Goal: Book appointment/travel/reservation

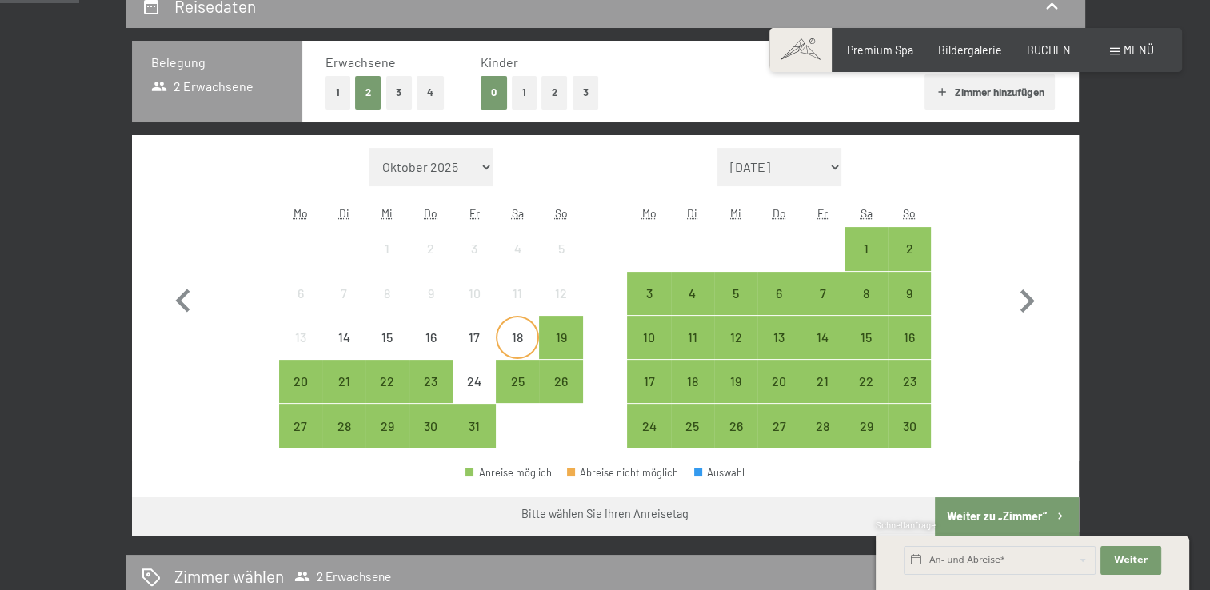
click at [517, 331] on div "18" at bounding box center [517, 351] width 40 height 40
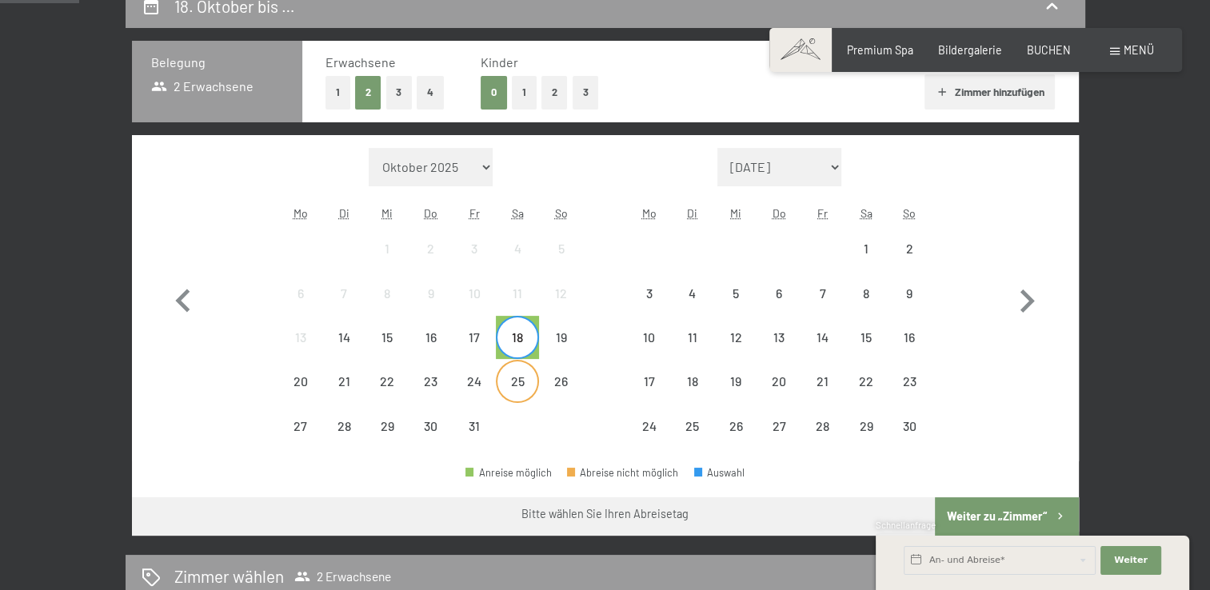
click at [521, 384] on div "25" at bounding box center [517, 395] width 40 height 40
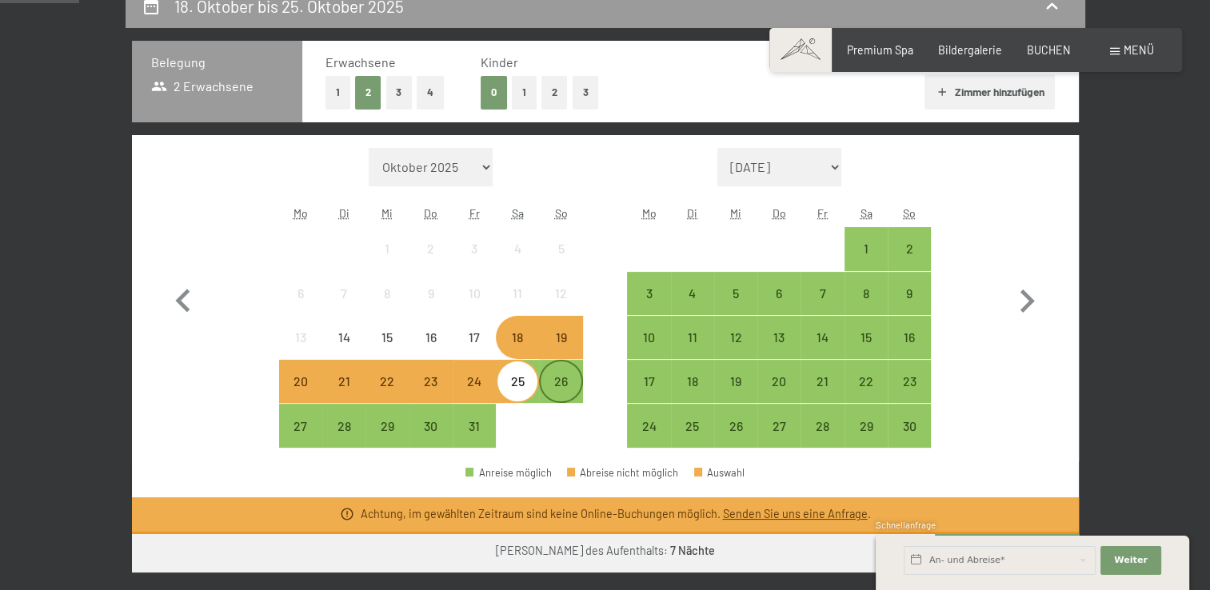
click at [569, 391] on div "26" at bounding box center [561, 395] width 40 height 40
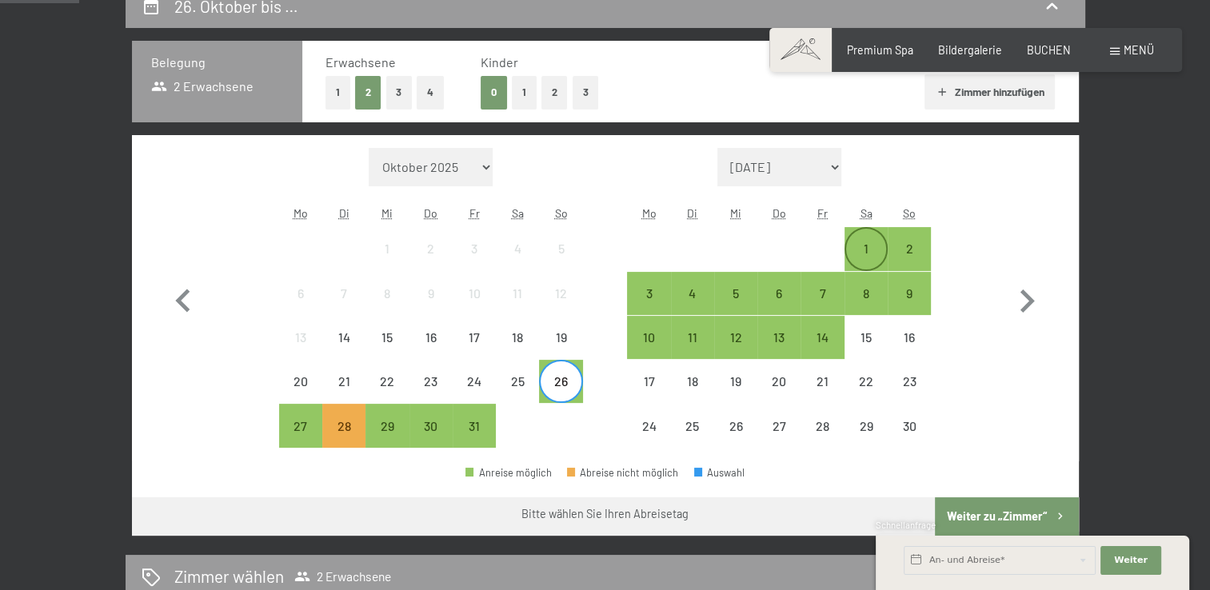
click at [863, 245] on div "1" at bounding box center [866, 262] width 40 height 40
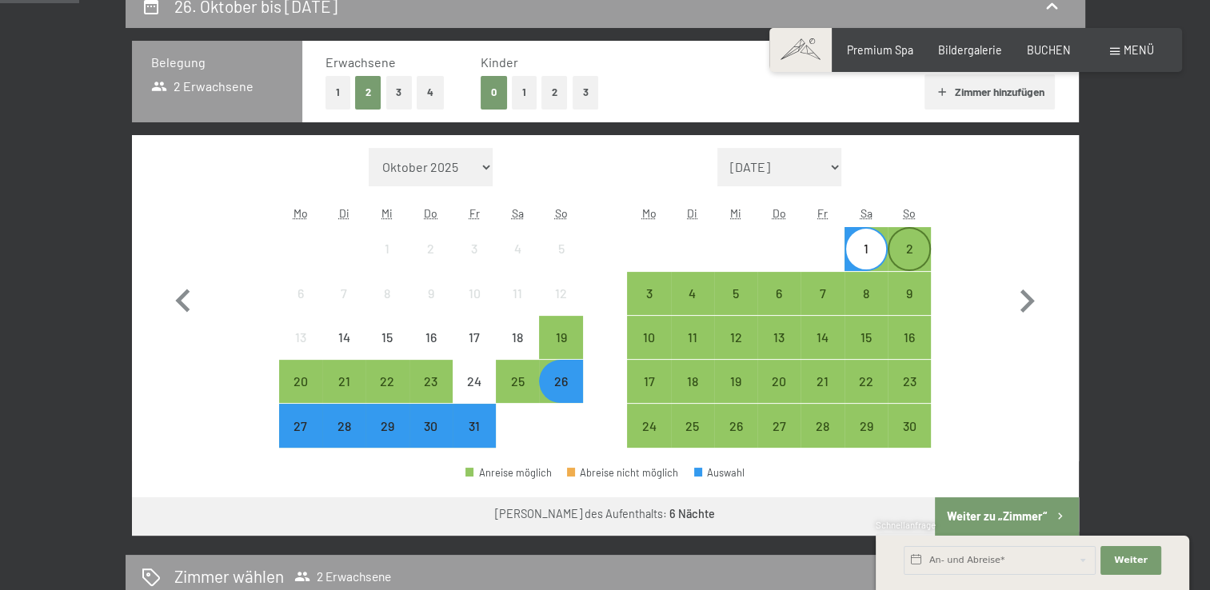
click at [912, 254] on div "2" at bounding box center [909, 262] width 40 height 40
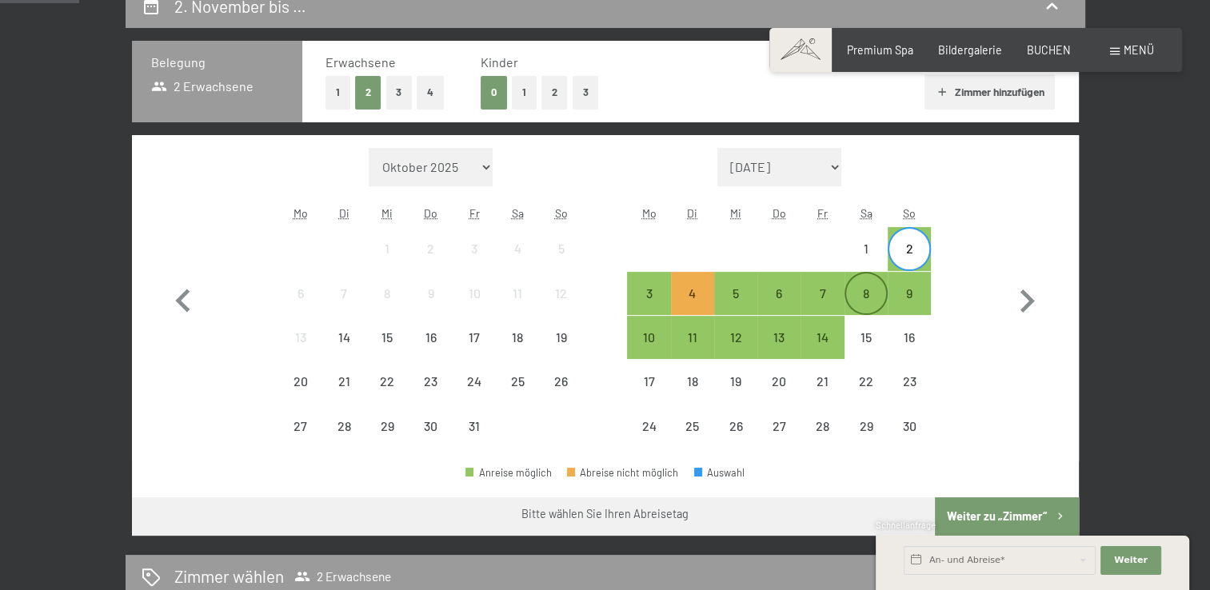
click at [868, 292] on div "8" at bounding box center [866, 307] width 40 height 40
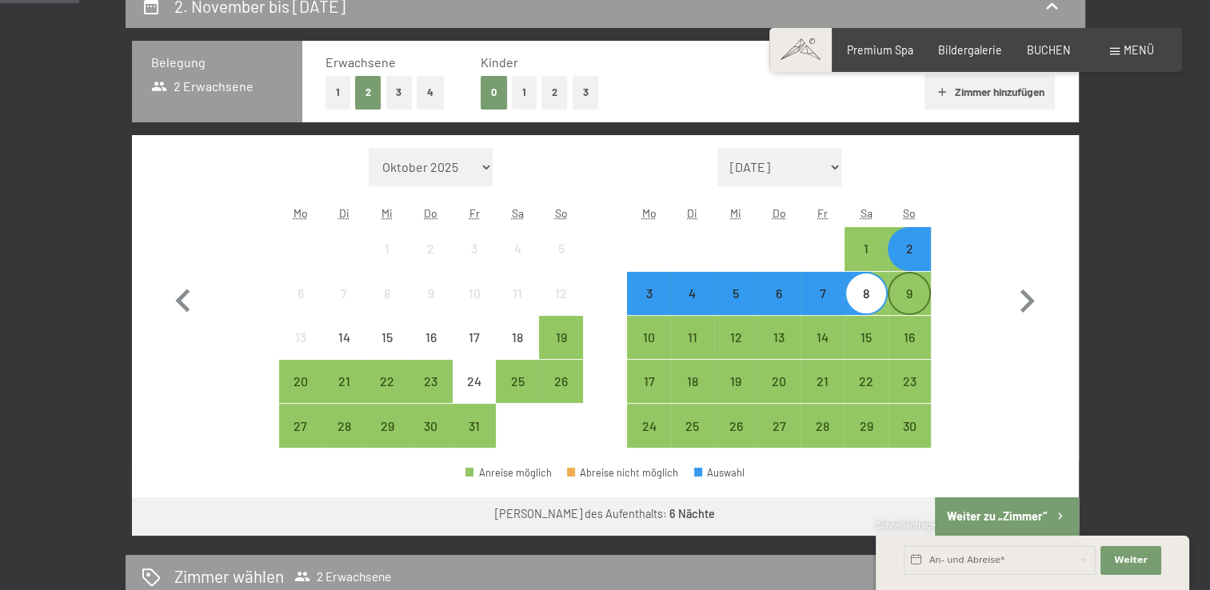
click at [916, 293] on div "9" at bounding box center [909, 307] width 40 height 40
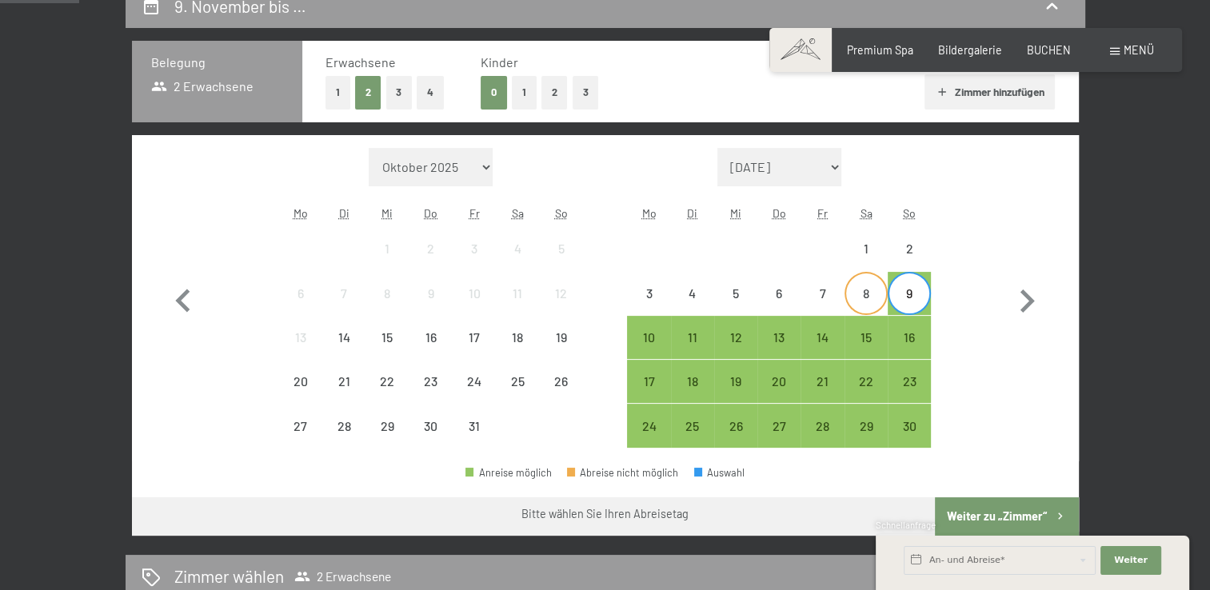
click at [872, 302] on div "8" at bounding box center [866, 307] width 40 height 40
click at [908, 301] on div "9" at bounding box center [909, 307] width 40 height 40
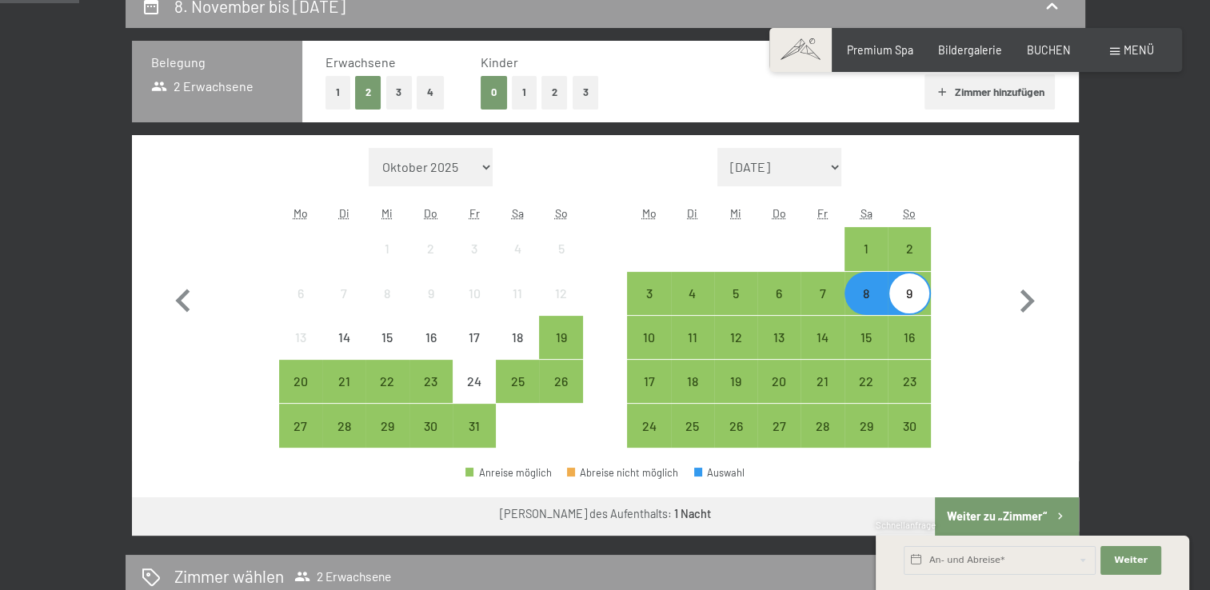
click at [1008, 515] on button "Weiter zu „Zimmer“" at bounding box center [1006, 516] width 143 height 38
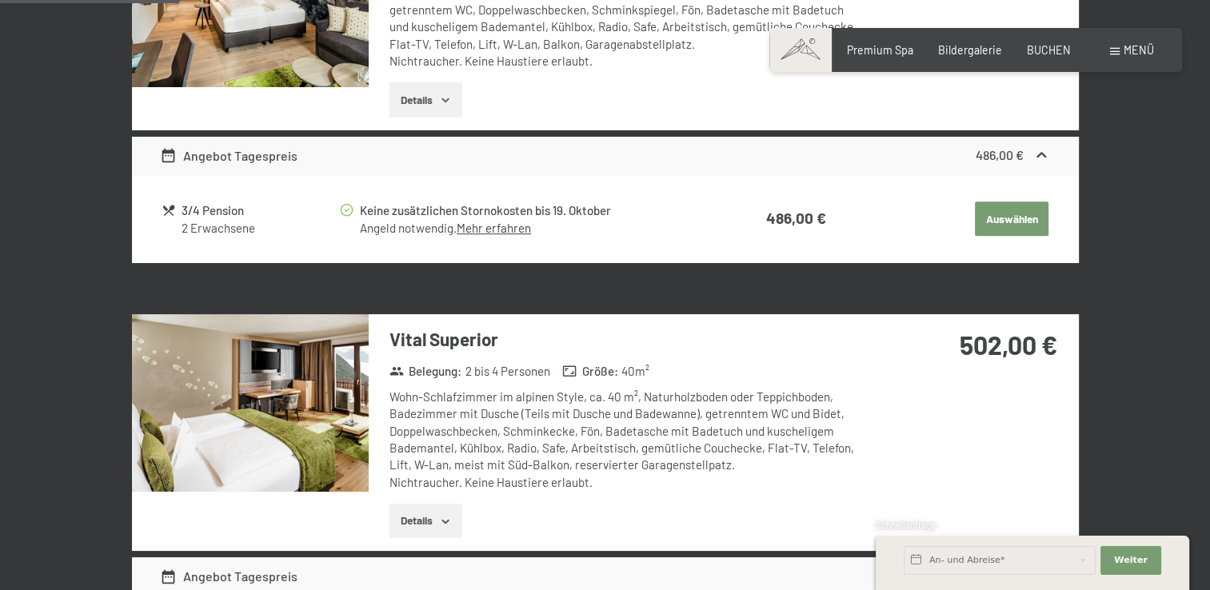
scroll to position [784, 0]
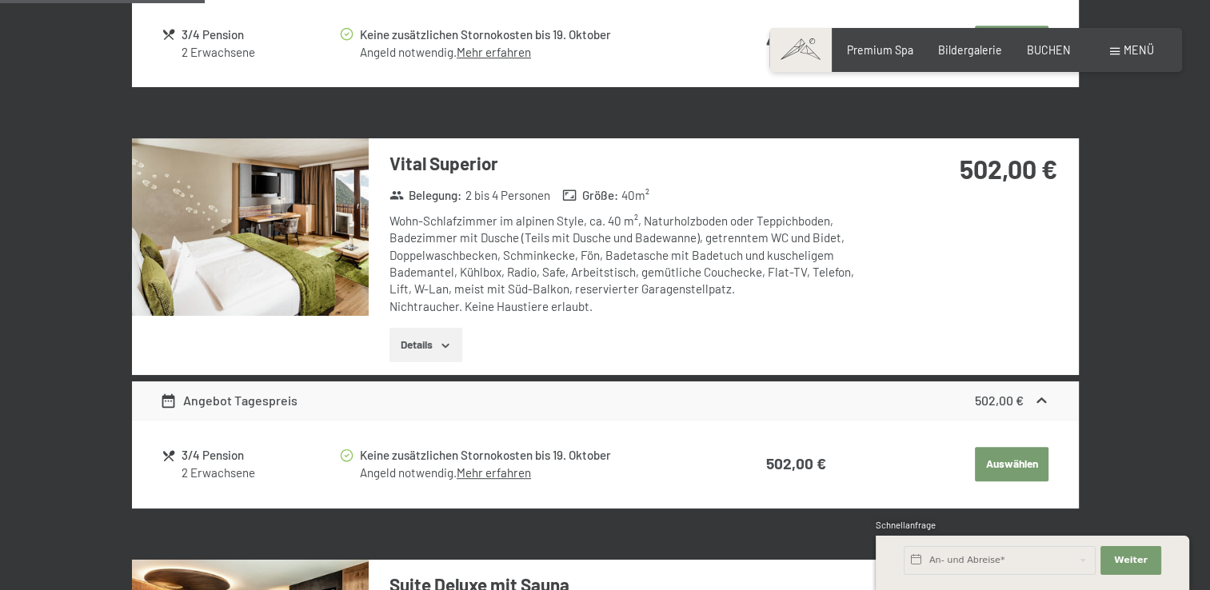
click at [193, 405] on div "Angebot Tagespreis" at bounding box center [229, 400] width 138 height 19
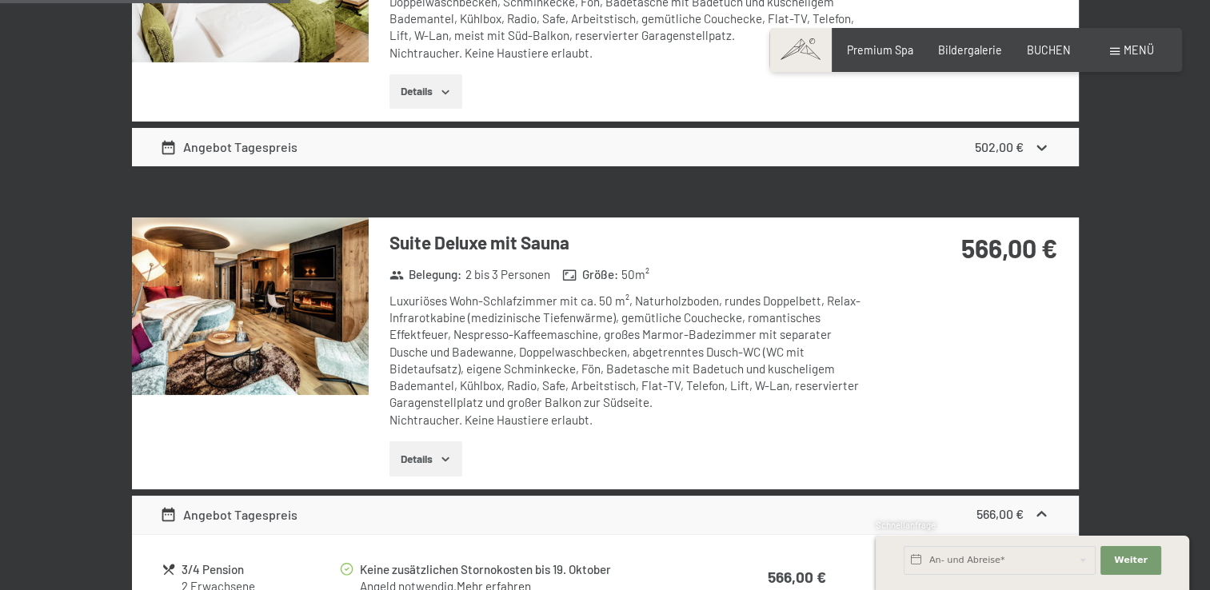
scroll to position [1136, 0]
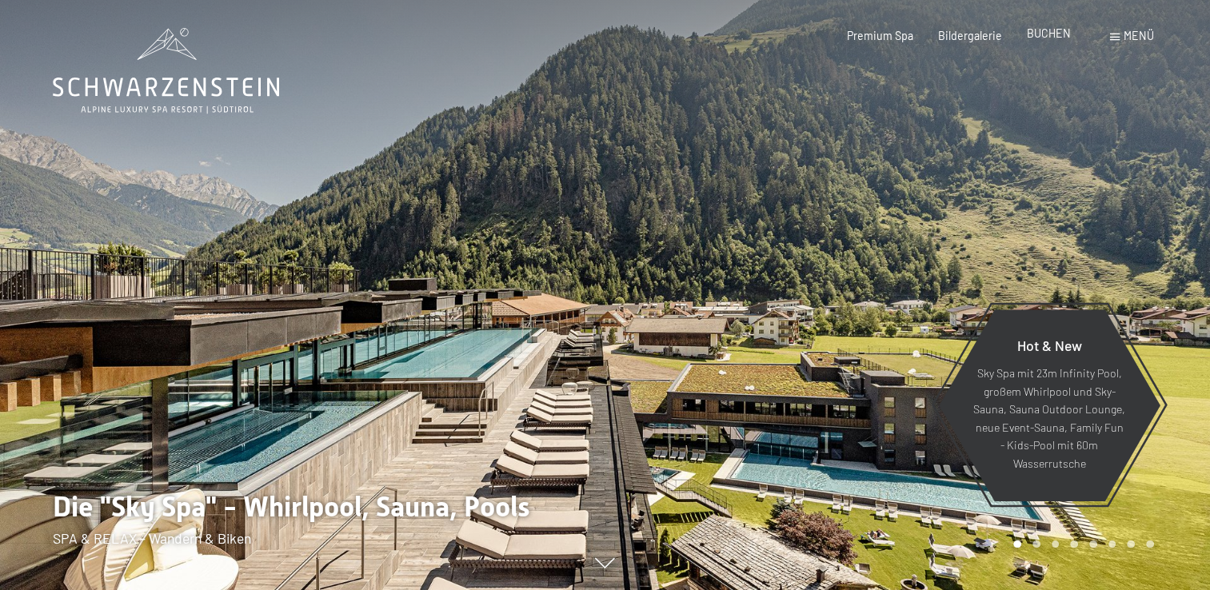
click at [1055, 32] on span "BUCHEN" at bounding box center [1049, 33] width 44 height 14
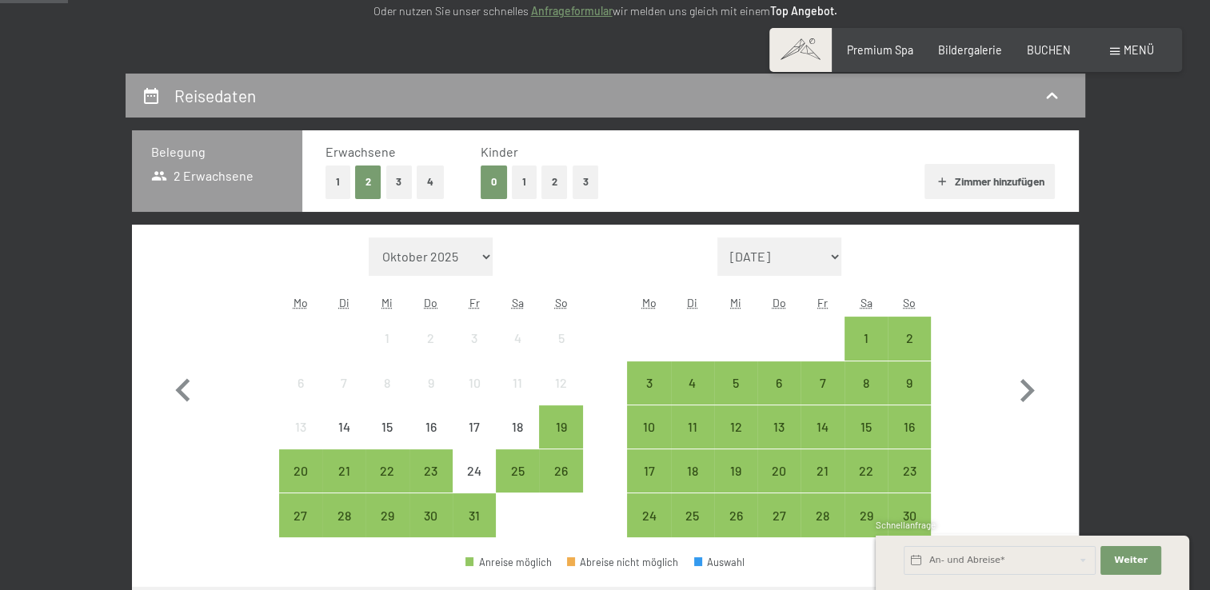
scroll to position [352, 0]
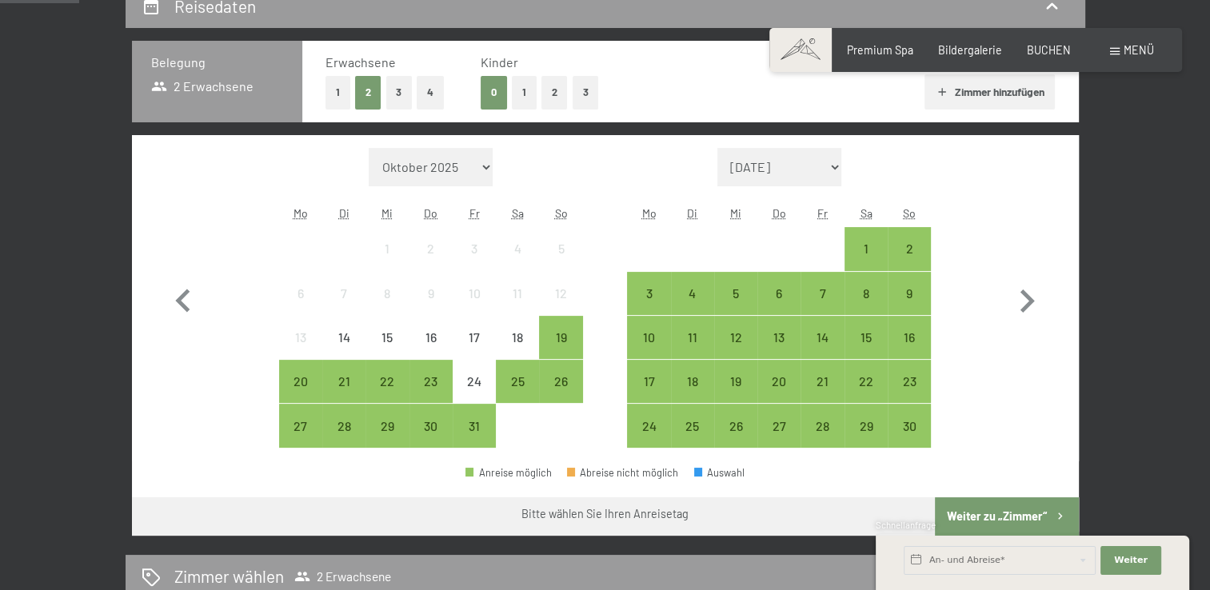
click at [518, 337] on span "Einwilligung Marketing*" at bounding box center [516, 341] width 132 height 16
click at [442, 337] on input "Einwilligung Marketing*" at bounding box center [434, 341] width 16 height 16
click at [560, 345] on span "Einwilligung Marketing*" at bounding box center [516, 341] width 132 height 16
click at [442, 345] on input "Einwilligung Marketing*" at bounding box center [434, 341] width 16 height 16
checkbox input "false"
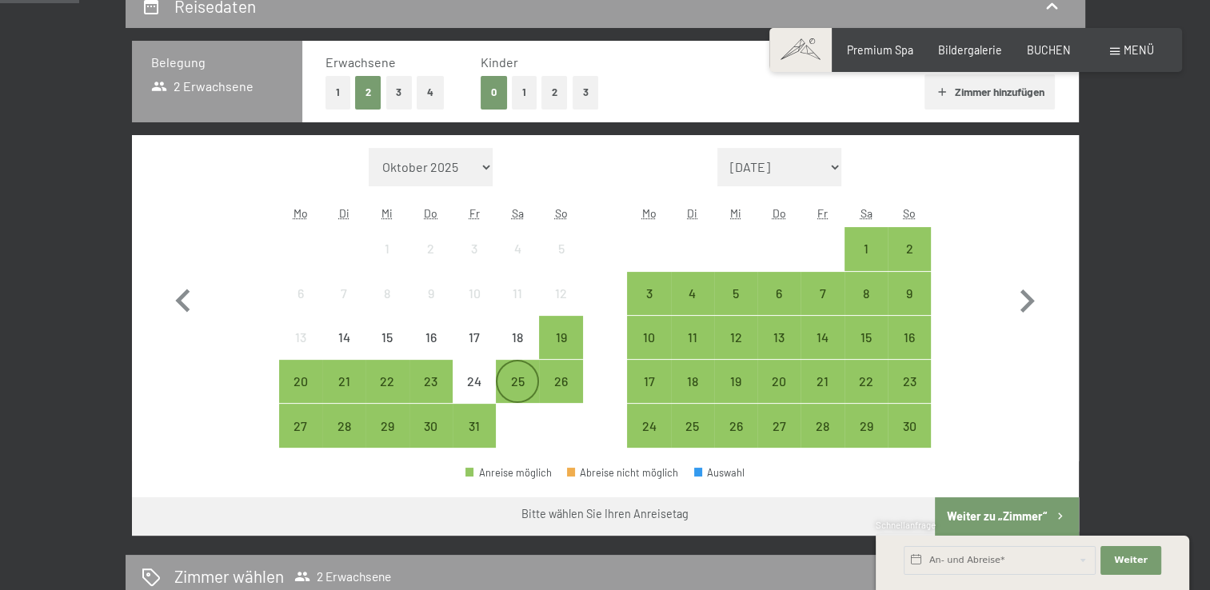
click at [504, 382] on div "25" at bounding box center [517, 395] width 40 height 40
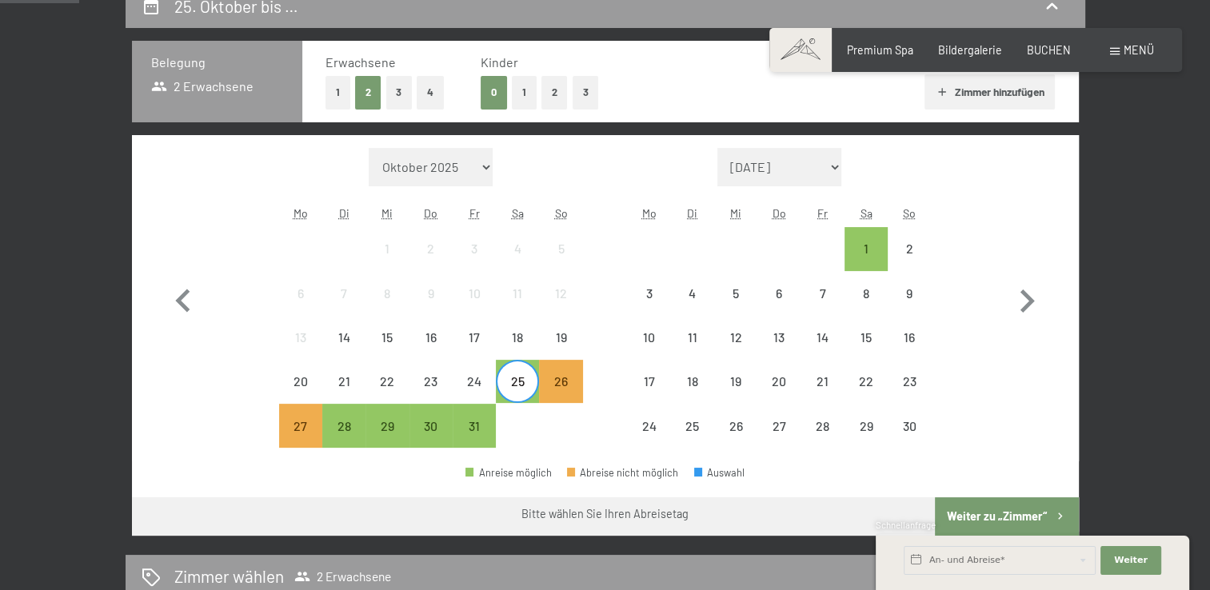
click at [585, 384] on div "Monat/Jahr Oktober 2025 November 2025 Dezember 2025 Januar 2026 Februar 2026 Mä…" at bounding box center [605, 298] width 890 height 301
click at [544, 388] on div "26" at bounding box center [561, 395] width 40 height 40
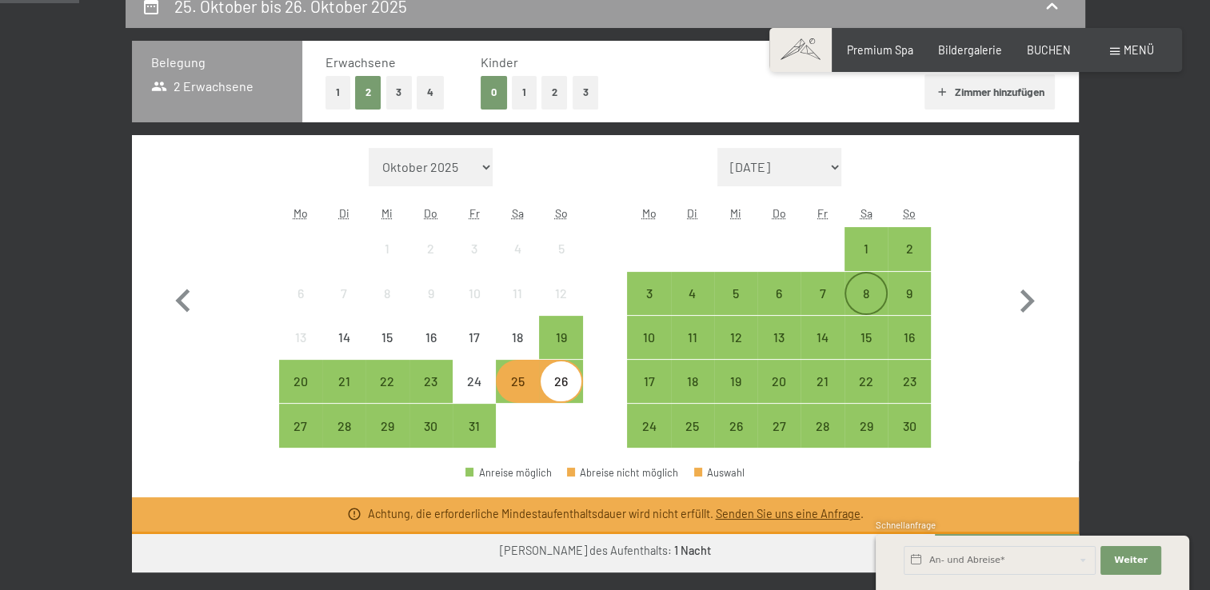
click at [857, 287] on div "8" at bounding box center [866, 307] width 40 height 40
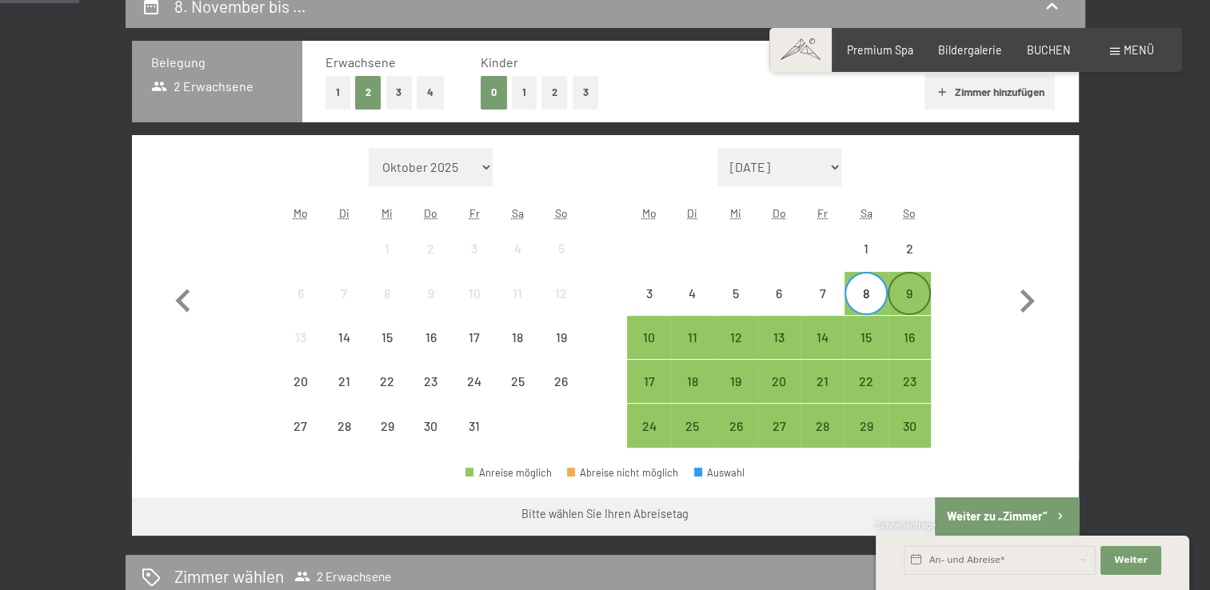
click at [893, 300] on div "9" at bounding box center [909, 307] width 40 height 40
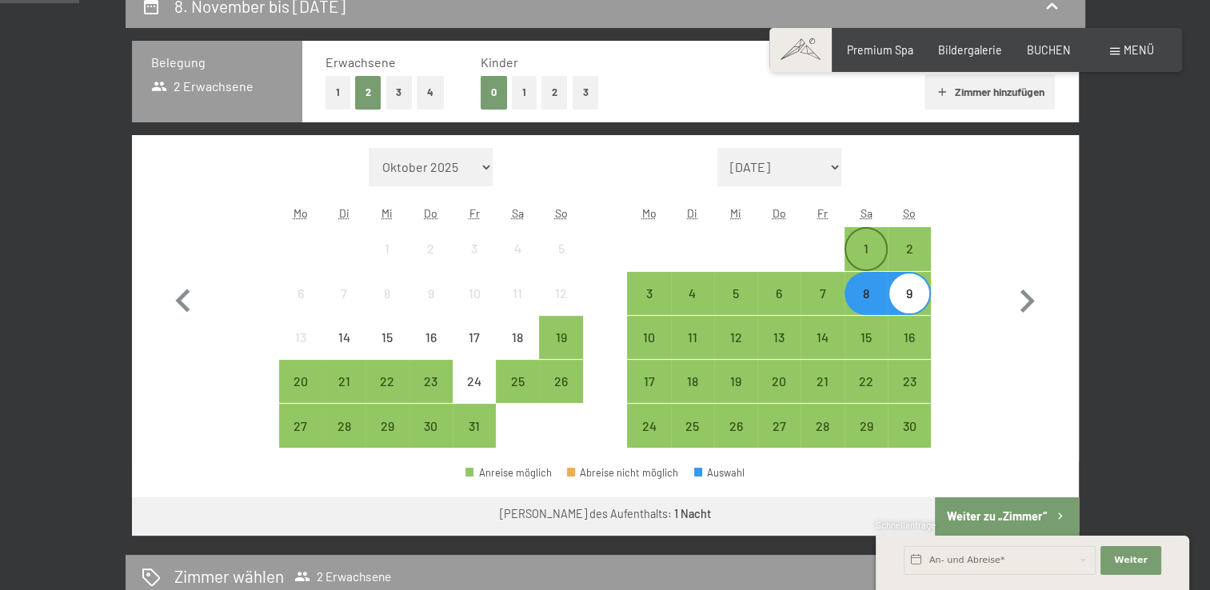
click at [861, 244] on div "1" at bounding box center [866, 262] width 40 height 40
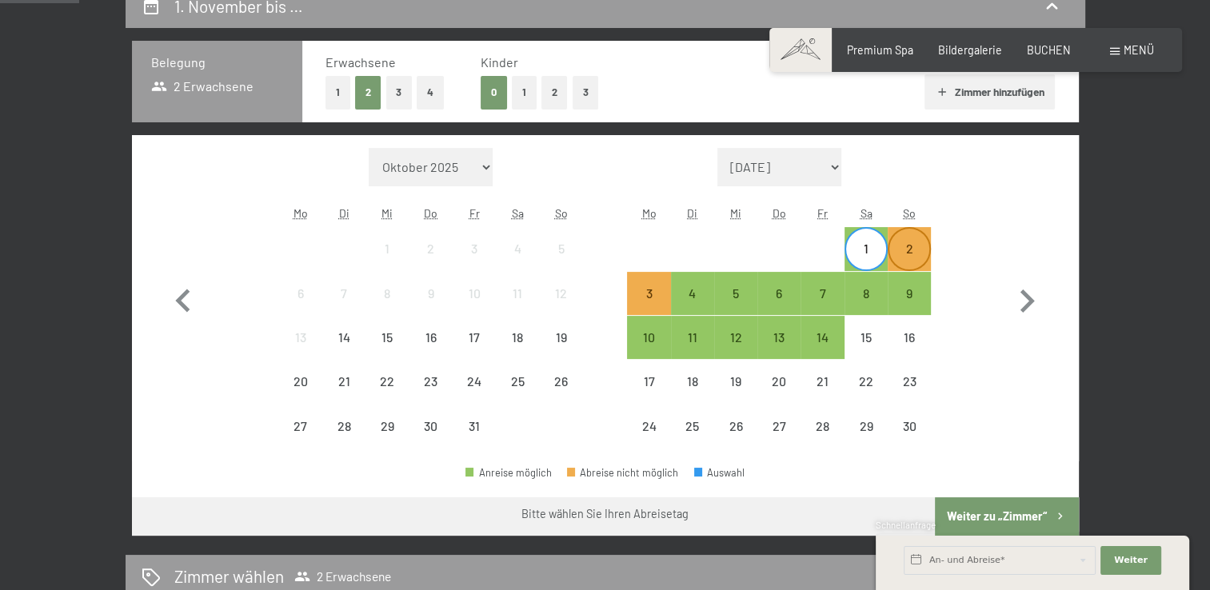
click at [919, 251] on div "2" at bounding box center [909, 262] width 40 height 40
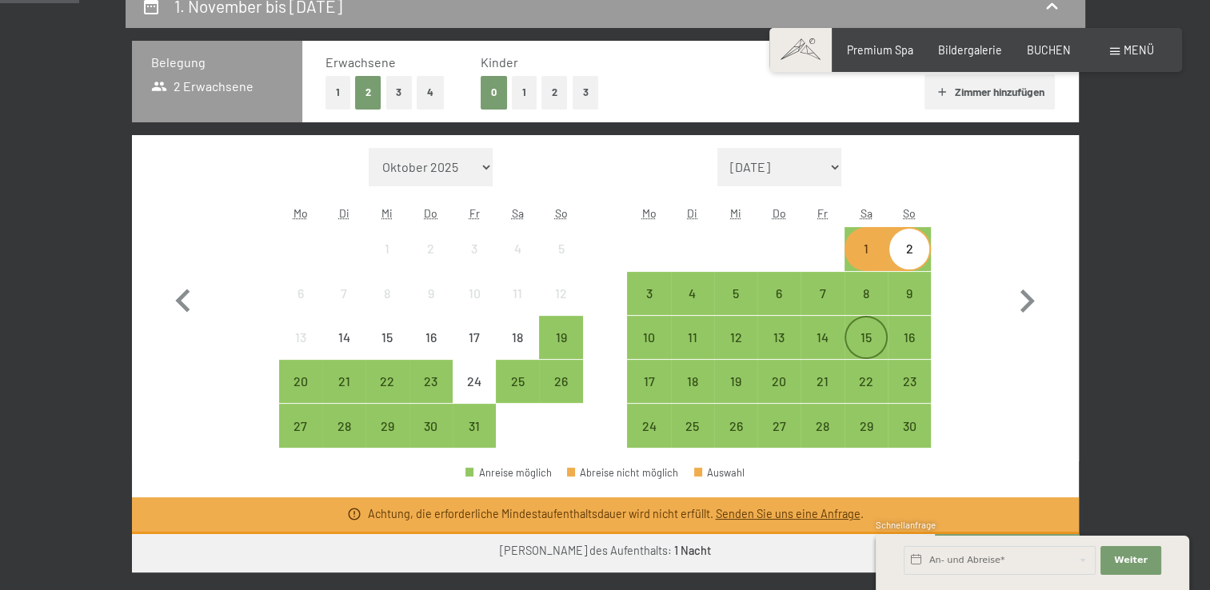
click at [862, 337] on div "15" at bounding box center [866, 351] width 40 height 40
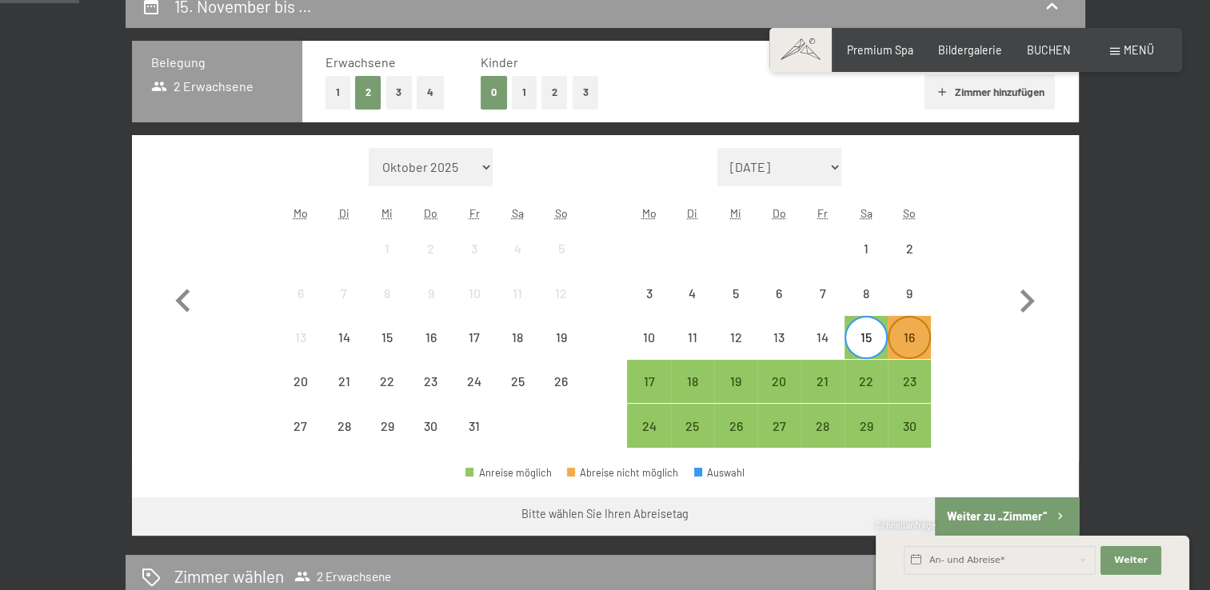
click at [909, 349] on div "16" at bounding box center [909, 351] width 40 height 40
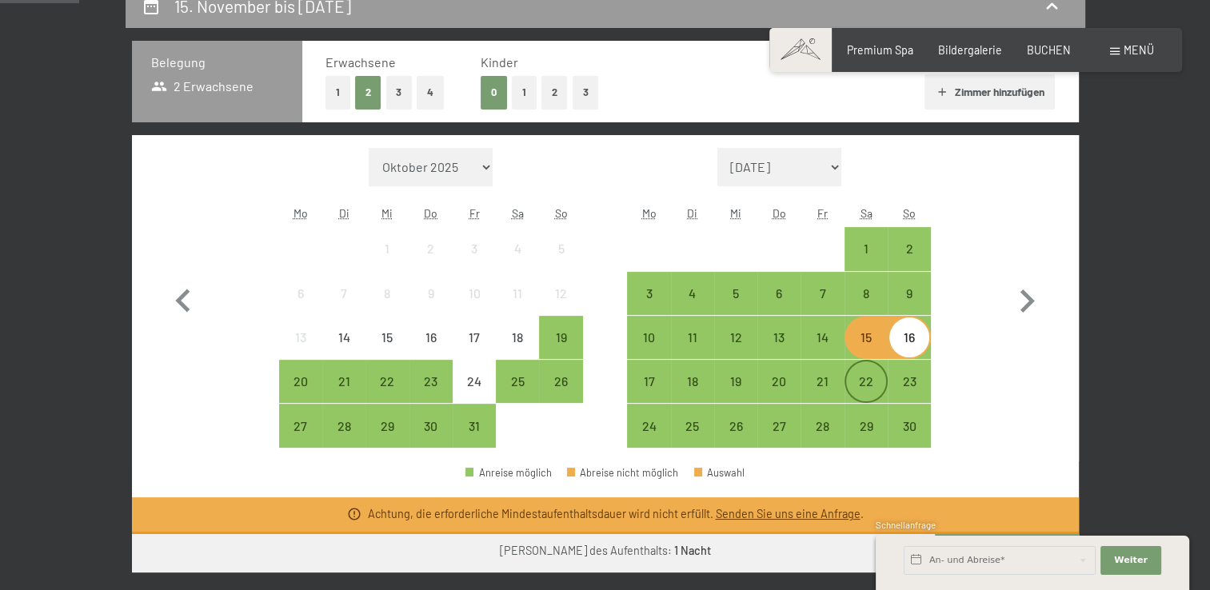
click at [870, 375] on div "22" at bounding box center [866, 395] width 40 height 40
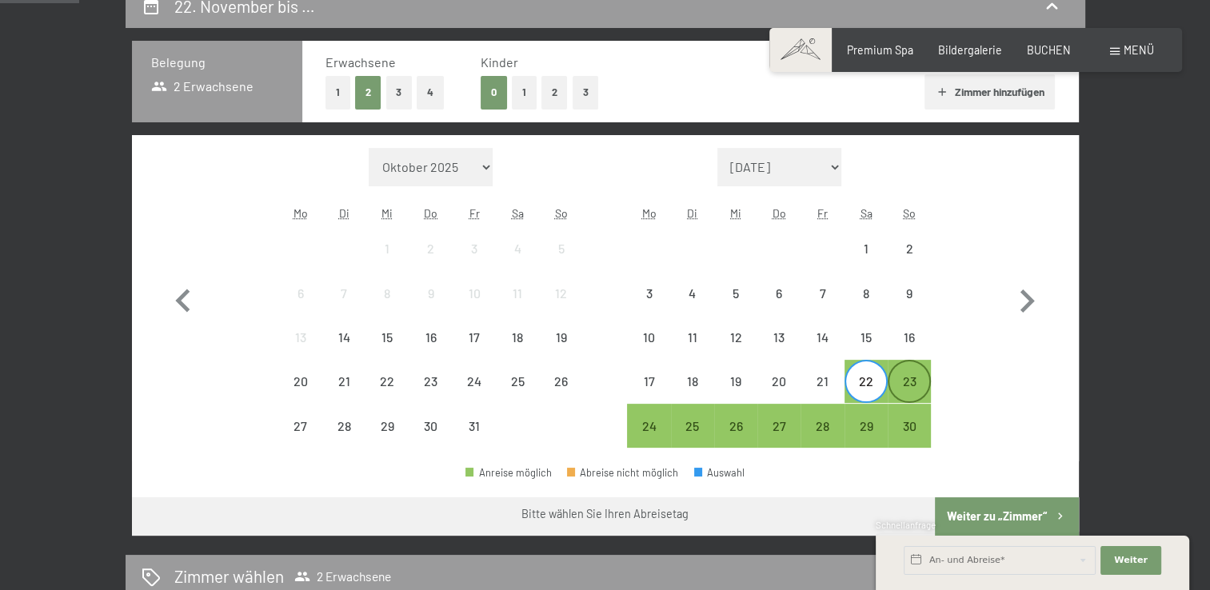
click at [899, 392] on div "23" at bounding box center [909, 395] width 40 height 40
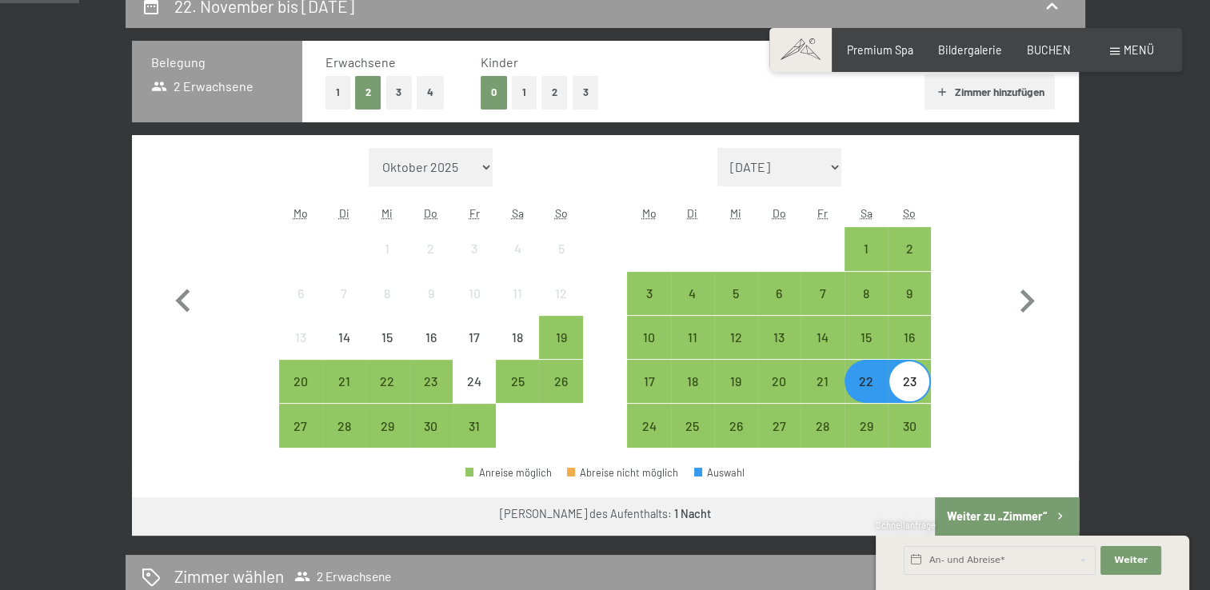
click at [977, 523] on div "Schnellanfrage" at bounding box center [1032, 526] width 313 height 15
click at [997, 508] on button "Weiter zu „Zimmer“" at bounding box center [1006, 516] width 143 height 38
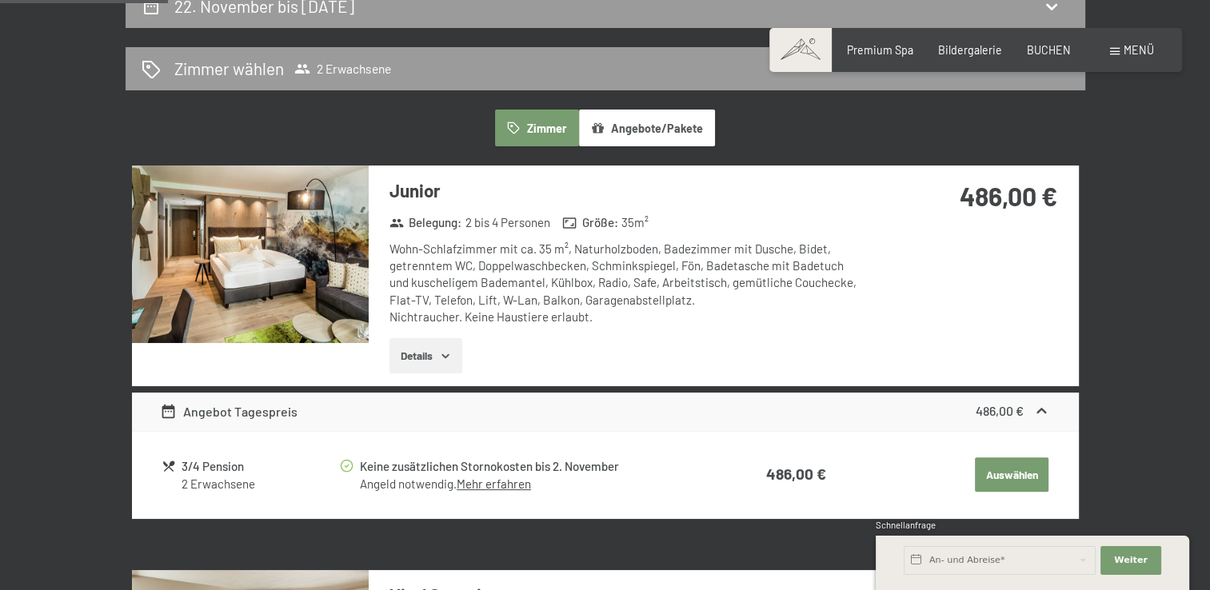
scroll to position [336, 0]
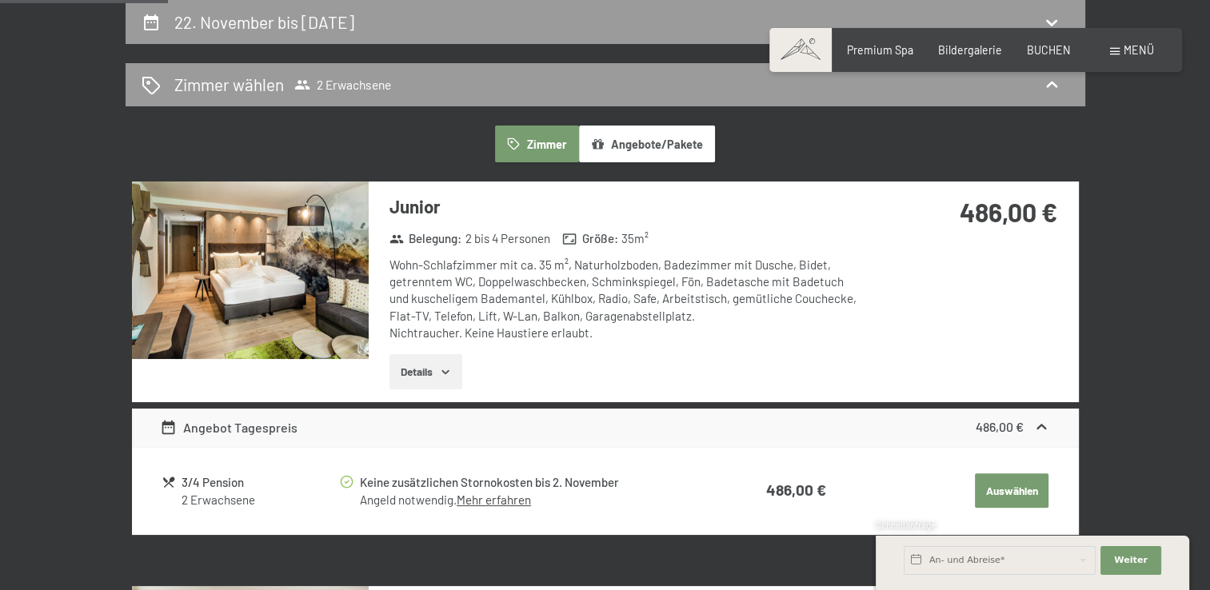
click at [441, 369] on icon "button" at bounding box center [445, 371] width 13 height 13
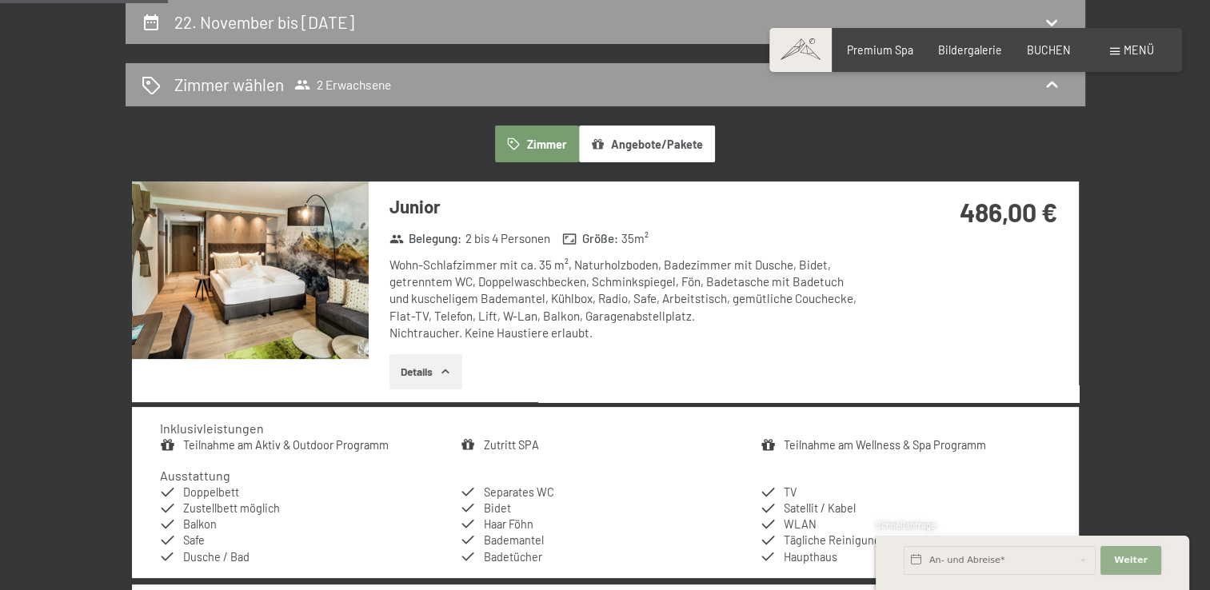
click at [1136, 562] on span "Weiter" at bounding box center [1131, 560] width 34 height 13
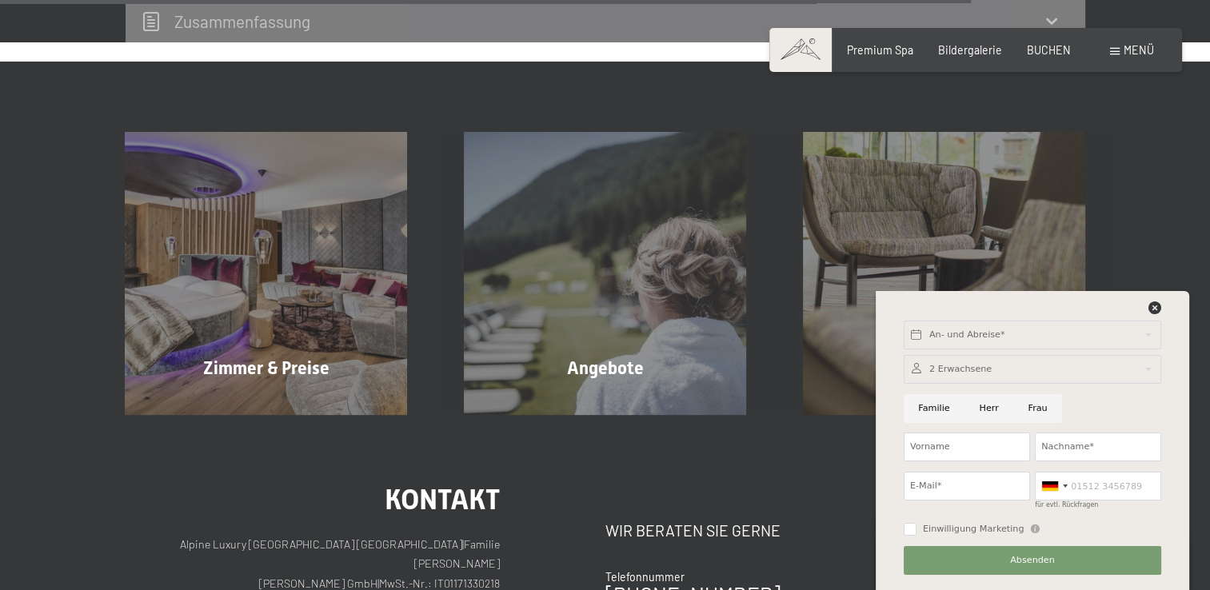
scroll to position [1743, 0]
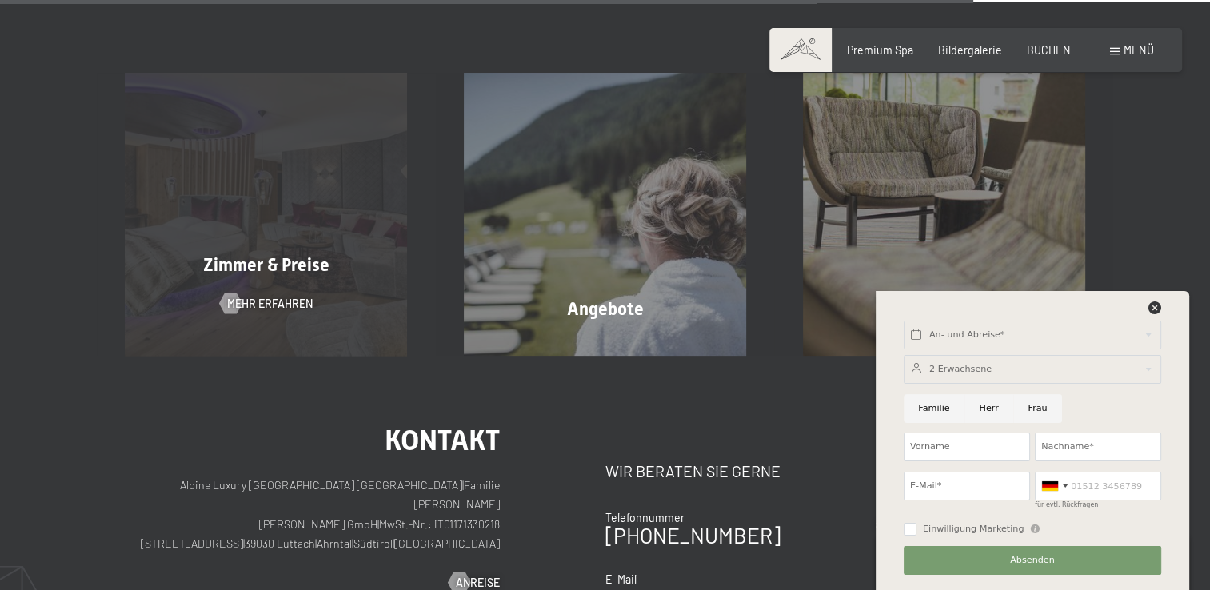
click at [369, 218] on div "Zimmer & Preise Mehr erfahren" at bounding box center [266, 214] width 339 height 282
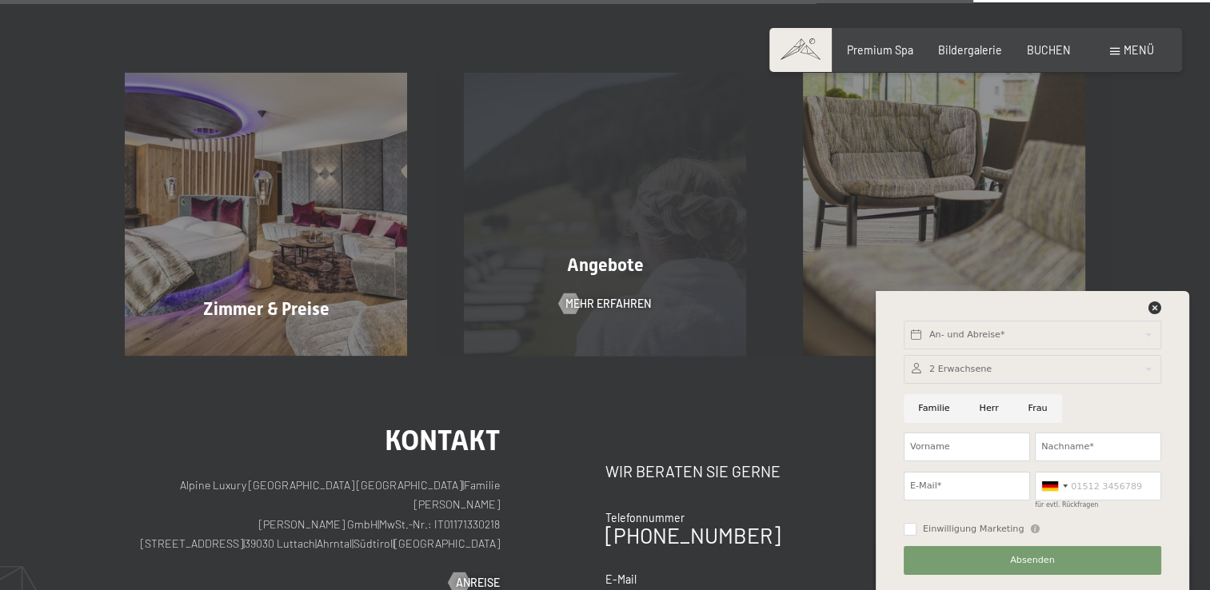
click at [584, 280] on div "Angebote Mehr erfahren" at bounding box center [605, 214] width 339 height 282
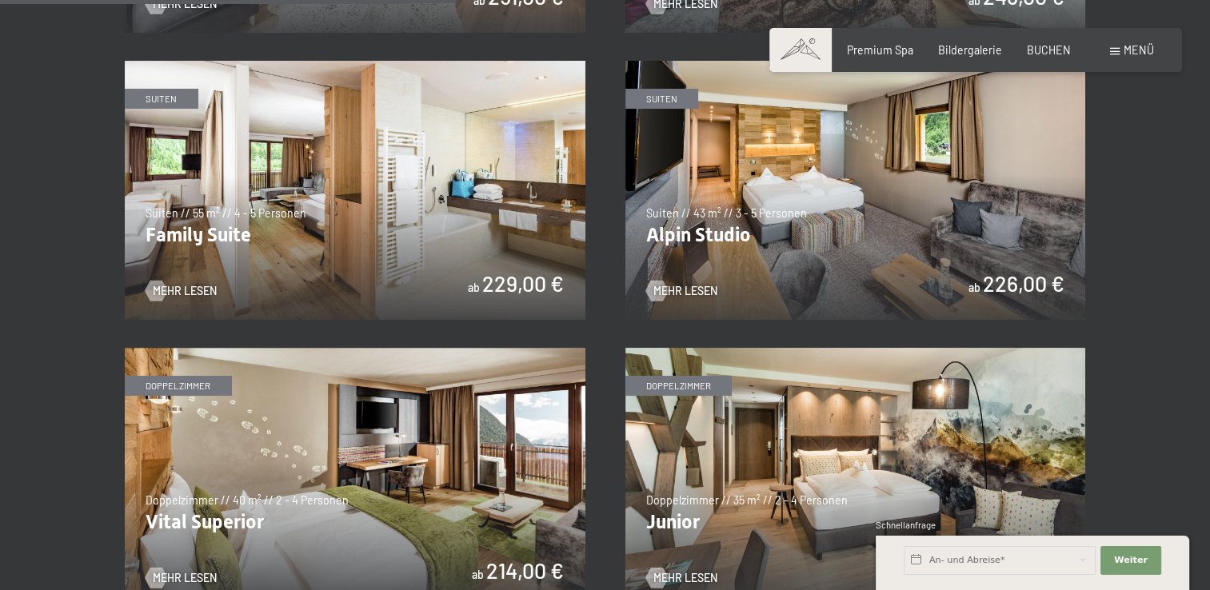
scroll to position [1718, 0]
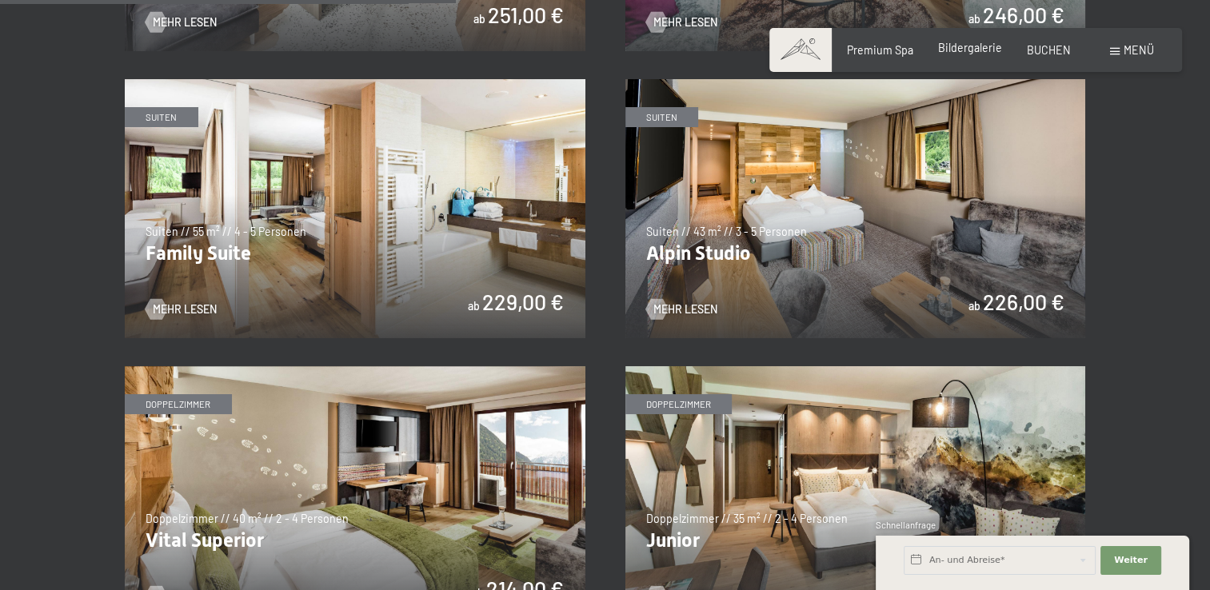
click at [964, 50] on span "Bildergalerie" at bounding box center [970, 48] width 64 height 14
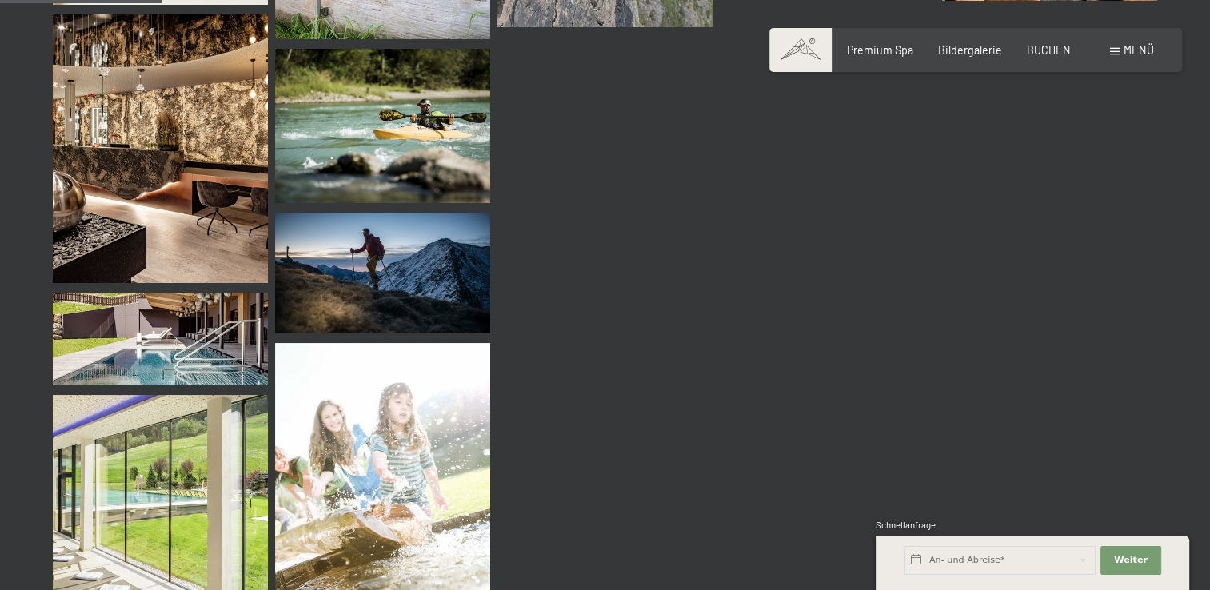
scroll to position [2207, 0]
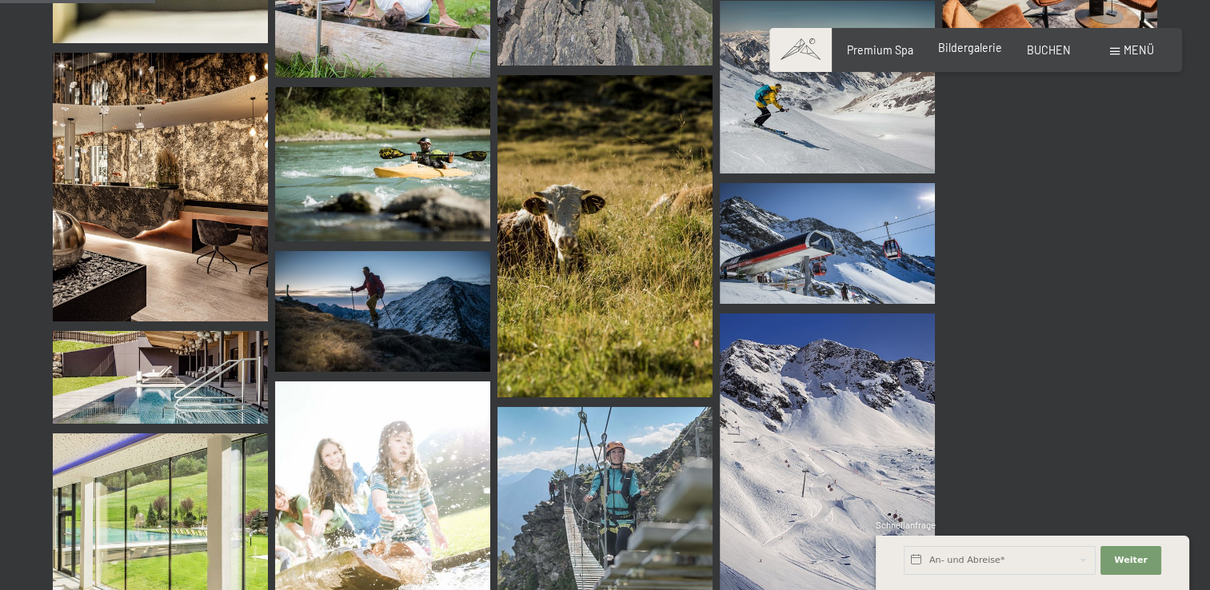
click at [979, 42] on span "Bildergalerie" at bounding box center [970, 48] width 64 height 14
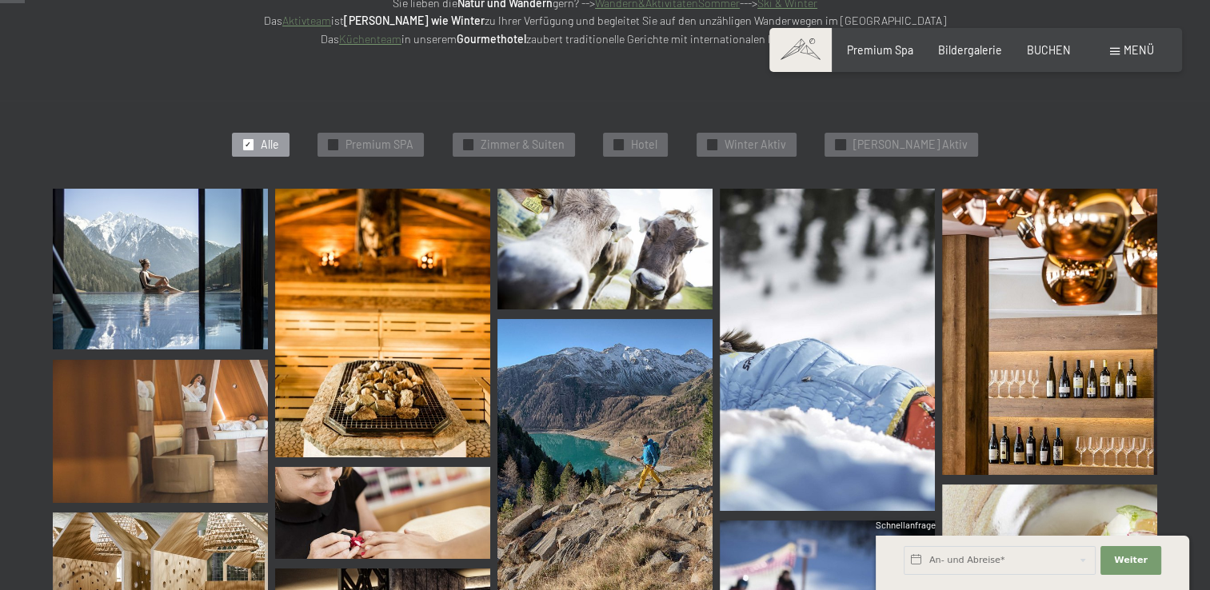
click at [138, 243] on img at bounding box center [160, 270] width 215 height 162
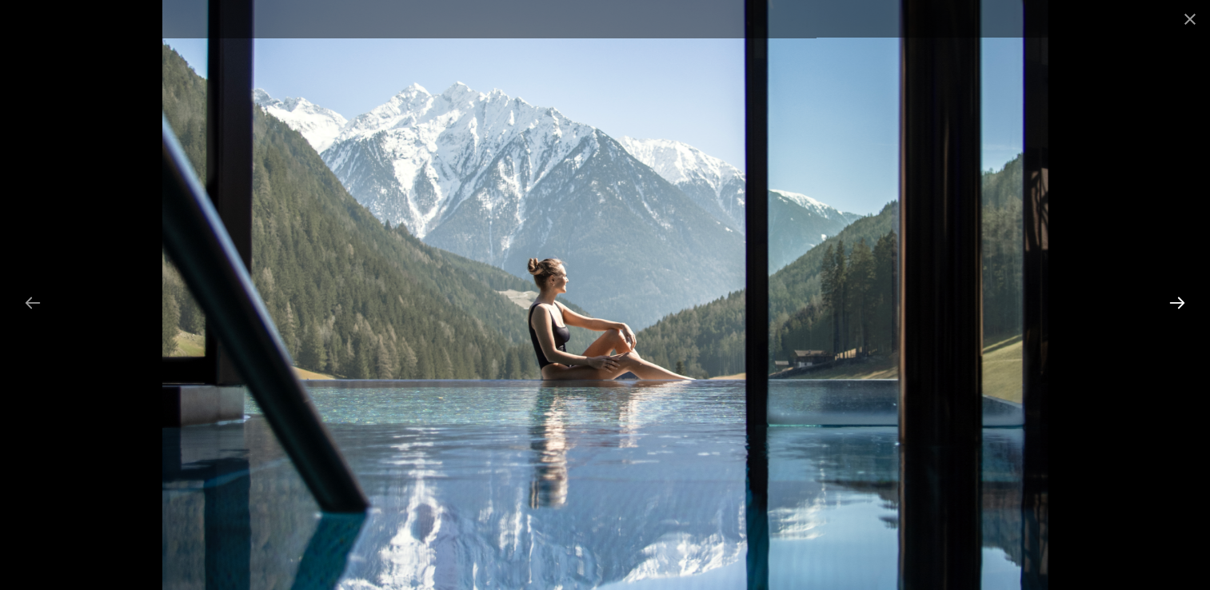
click at [1177, 300] on button "Next slide" at bounding box center [1177, 302] width 34 height 31
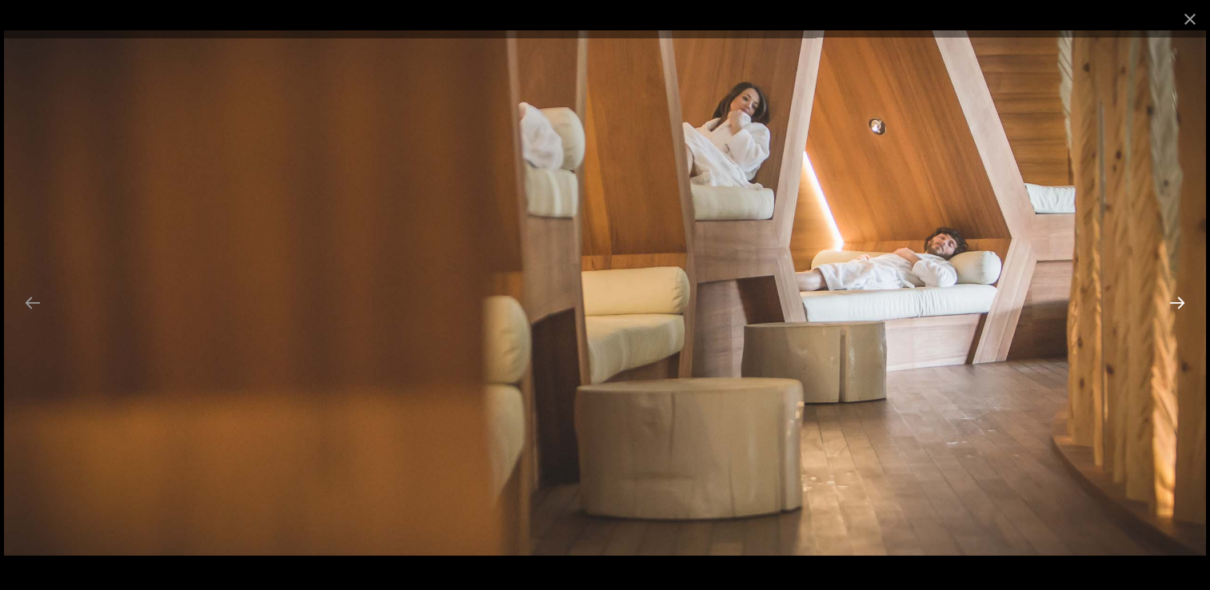
click at [1177, 300] on button "Next slide" at bounding box center [1177, 302] width 34 height 31
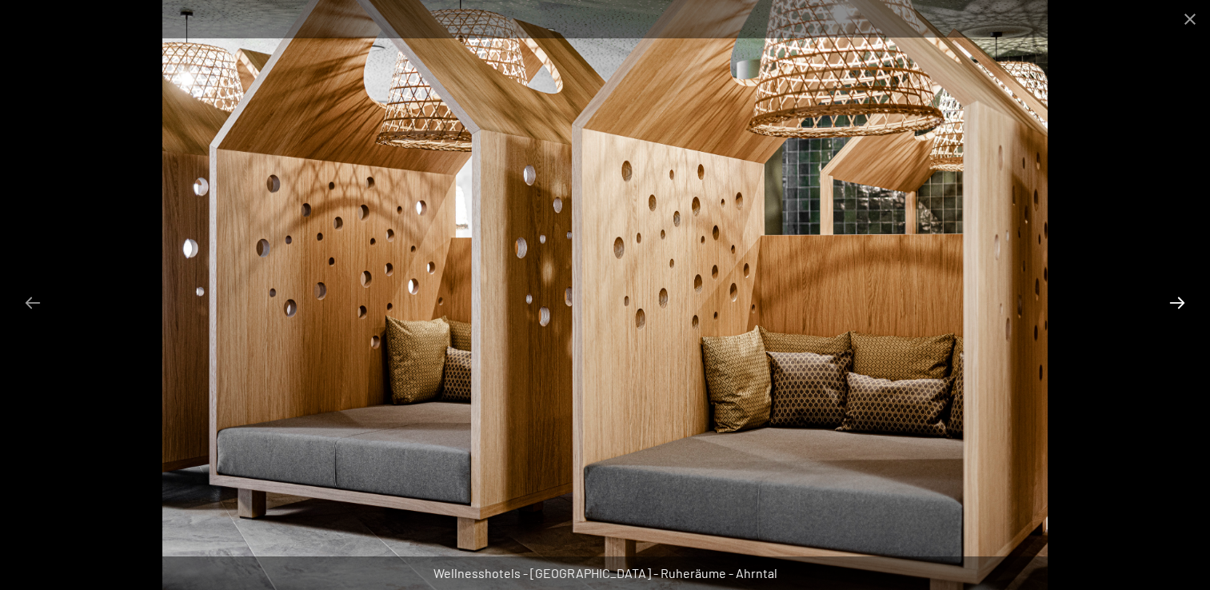
click at [1177, 300] on button "Next slide" at bounding box center [1177, 302] width 34 height 31
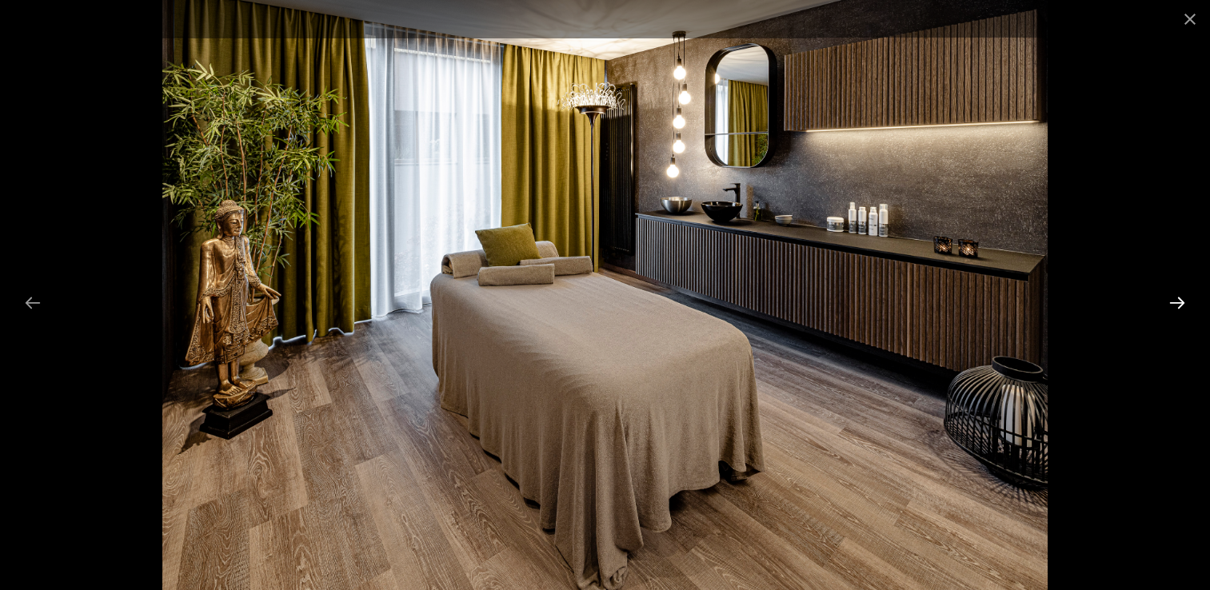
click at [1177, 300] on button "Next slide" at bounding box center [1177, 302] width 34 height 31
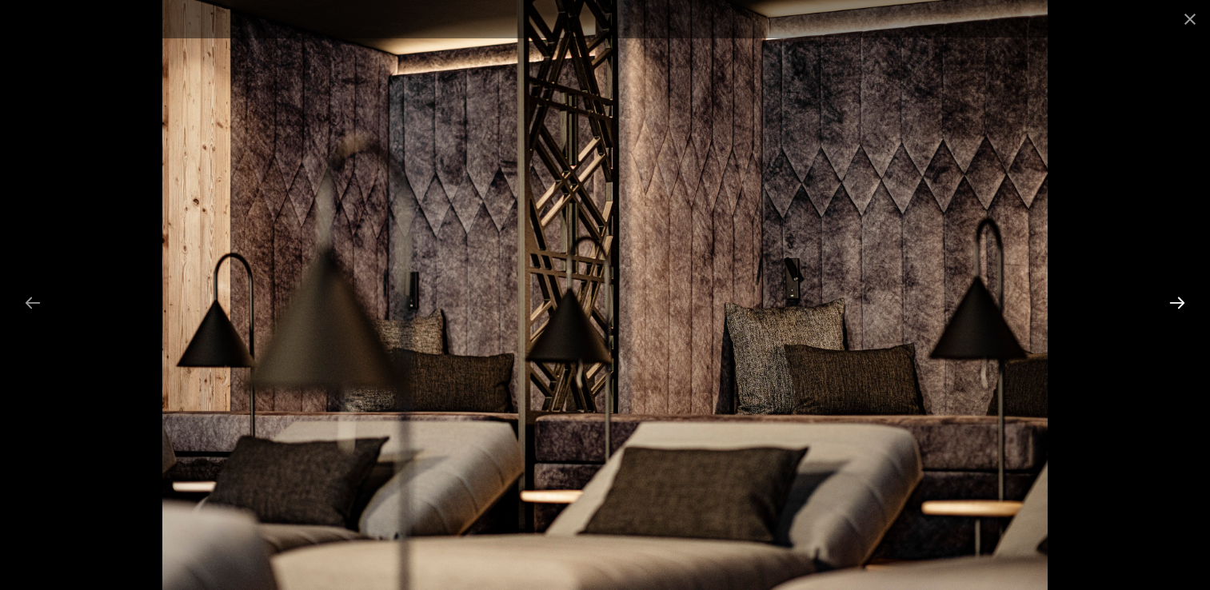
click at [1177, 300] on button "Next slide" at bounding box center [1177, 302] width 34 height 31
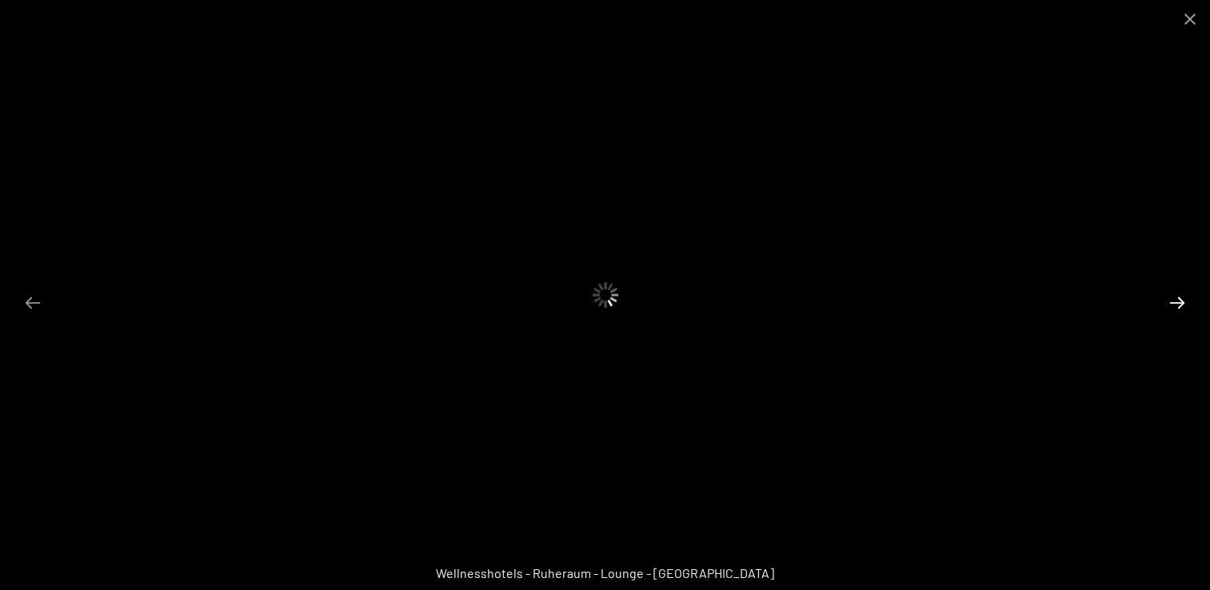
click at [1177, 300] on button "Next slide" at bounding box center [1177, 302] width 34 height 31
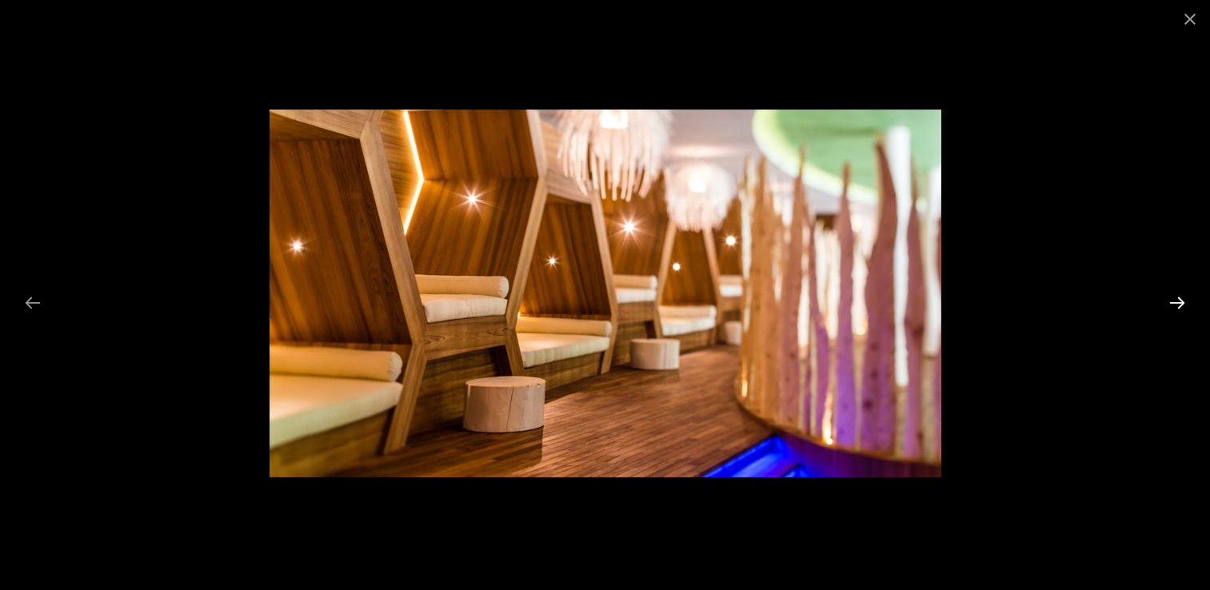
click at [1178, 301] on button "Next slide" at bounding box center [1177, 302] width 34 height 31
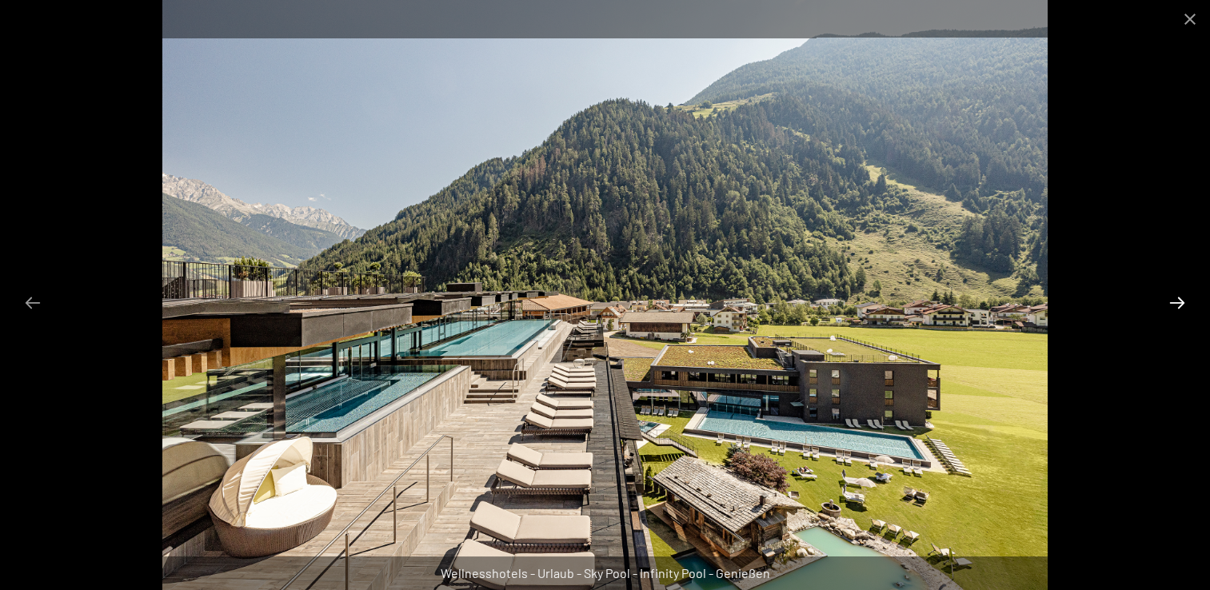
click at [1178, 301] on button "Next slide" at bounding box center [1177, 302] width 34 height 31
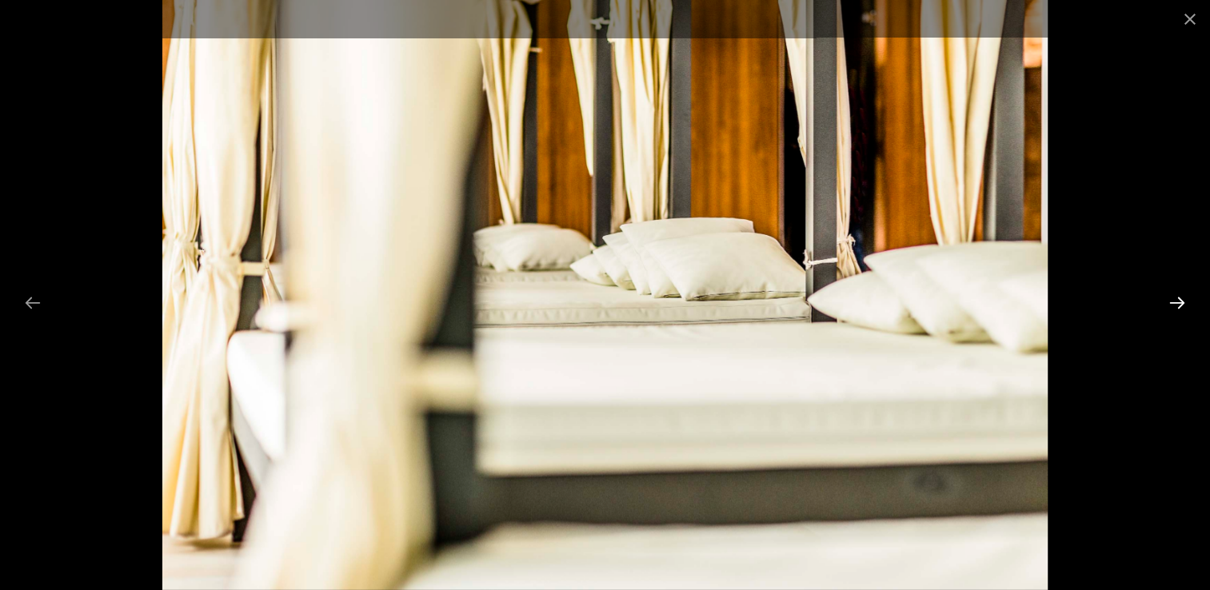
click at [1178, 301] on button "Next slide" at bounding box center [1177, 302] width 34 height 31
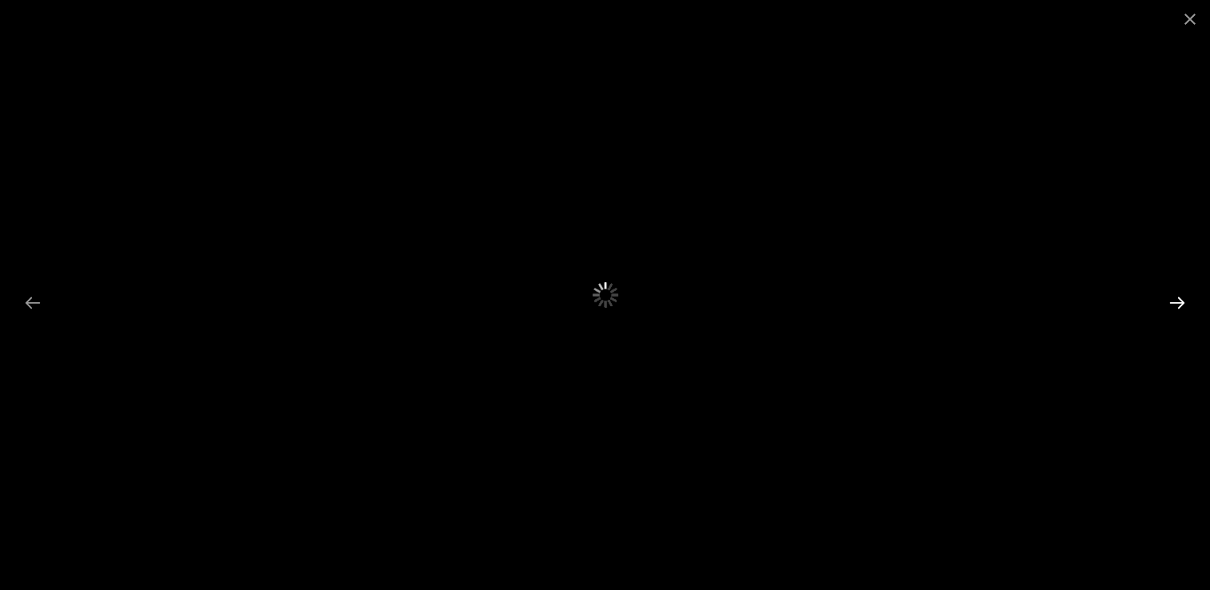
click at [1178, 301] on button "Next slide" at bounding box center [1177, 302] width 34 height 31
click at [26, 307] on button "Previous slide" at bounding box center [33, 302] width 34 height 31
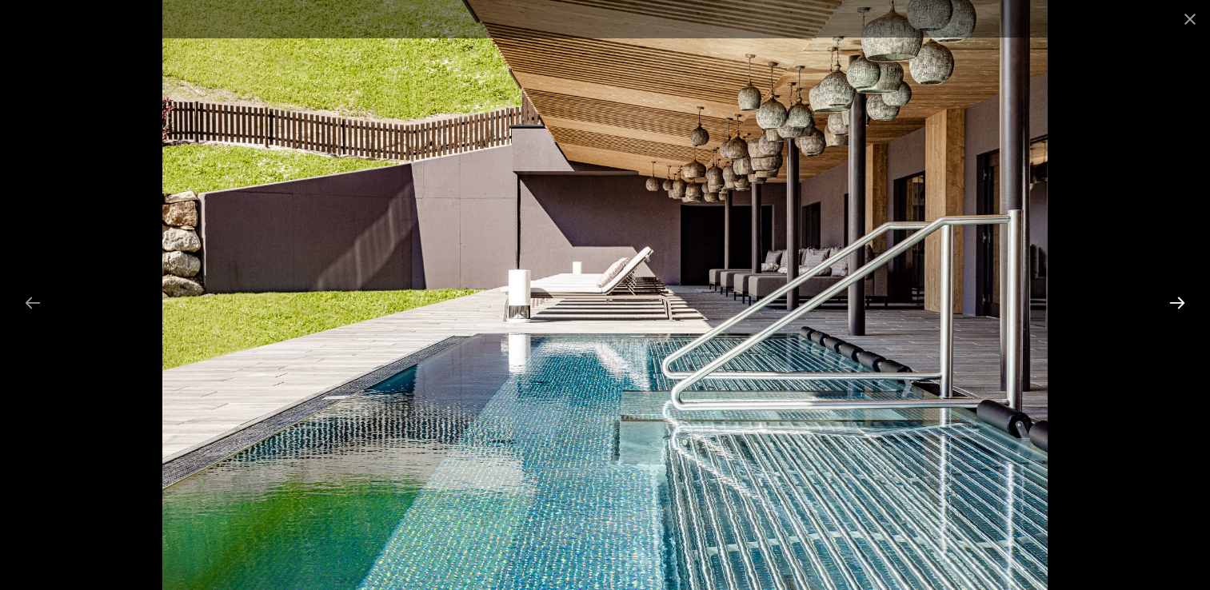
click at [1176, 302] on button "Next slide" at bounding box center [1177, 302] width 34 height 31
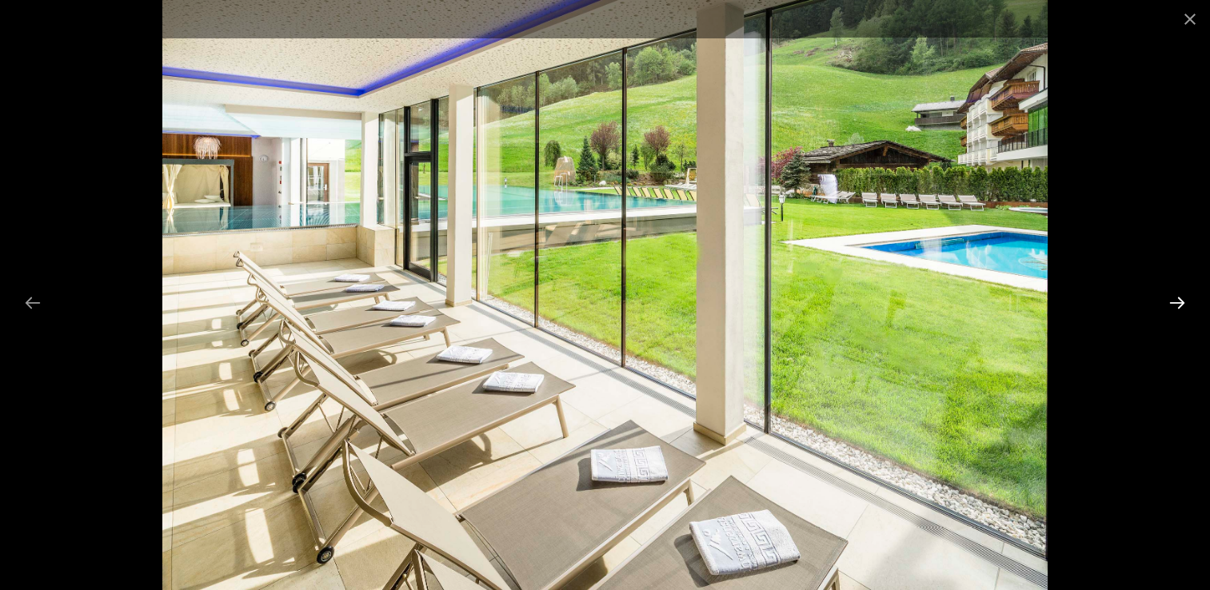
click at [1176, 302] on button "Next slide" at bounding box center [1177, 302] width 34 height 31
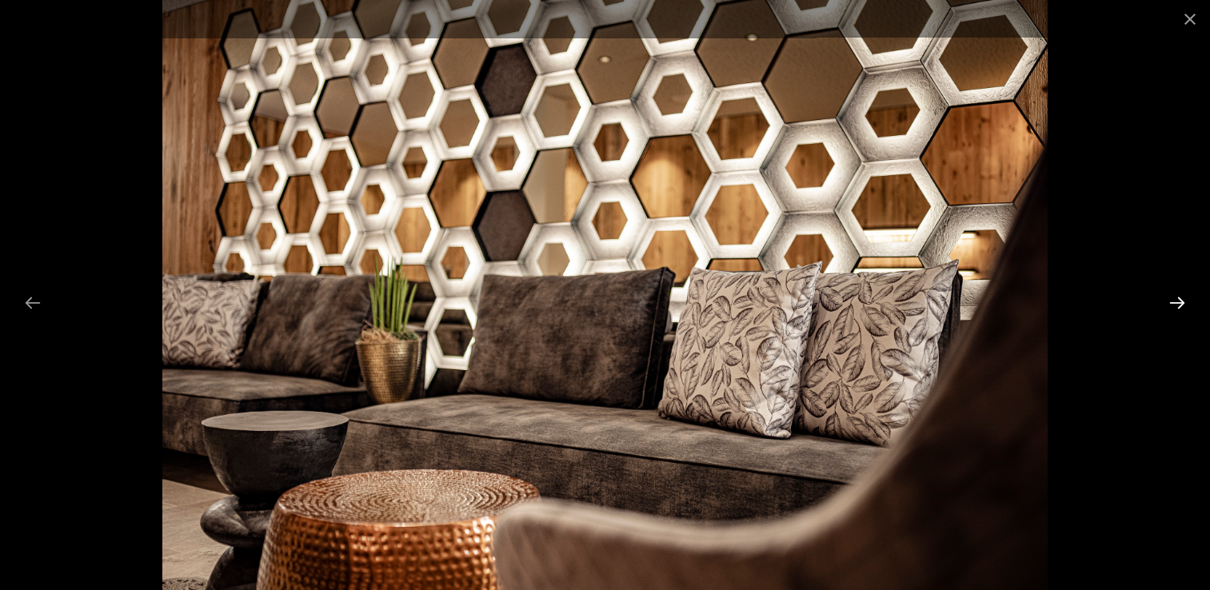
click at [1176, 302] on button "Next slide" at bounding box center [1177, 302] width 34 height 31
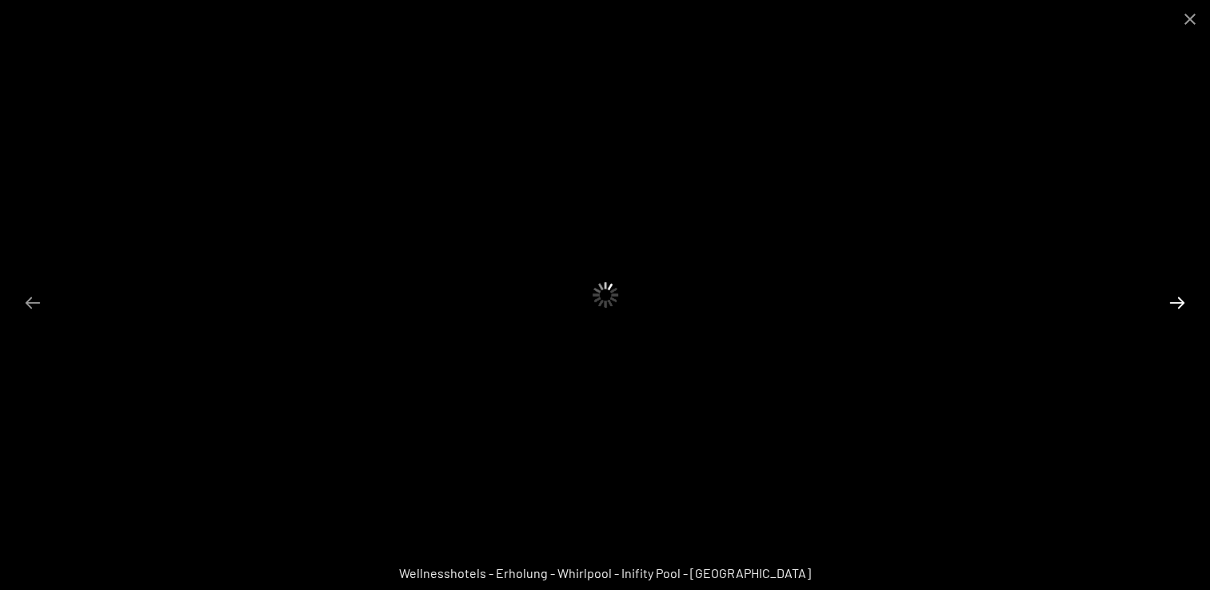
click at [1180, 304] on button "Next slide" at bounding box center [1177, 302] width 34 height 31
click at [1188, 14] on button "Close gallery" at bounding box center [1190, 19] width 40 height 38
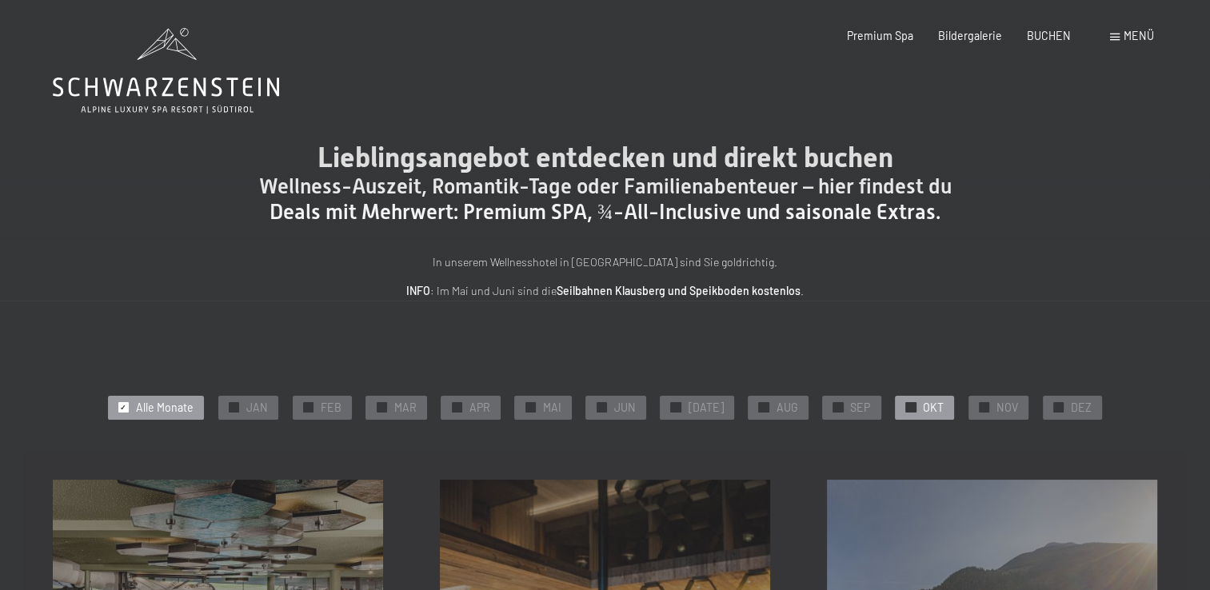
click at [927, 405] on span "OKT" at bounding box center [933, 408] width 21 height 16
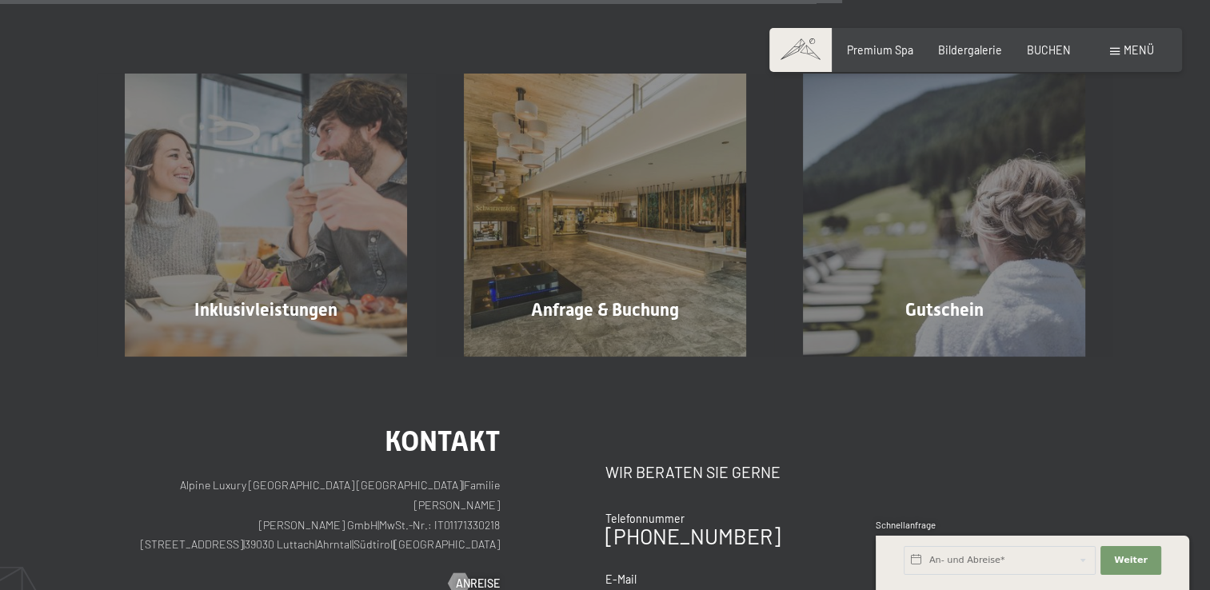
scroll to position [928, 0]
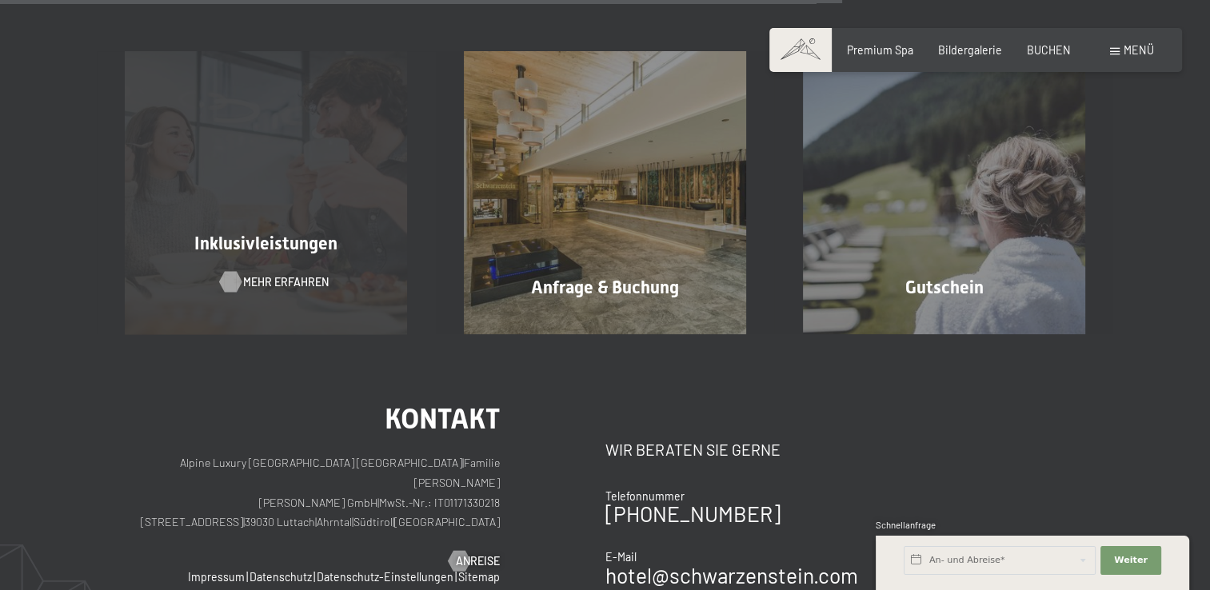
click at [246, 274] on span "Mehr erfahren" at bounding box center [286, 282] width 86 height 16
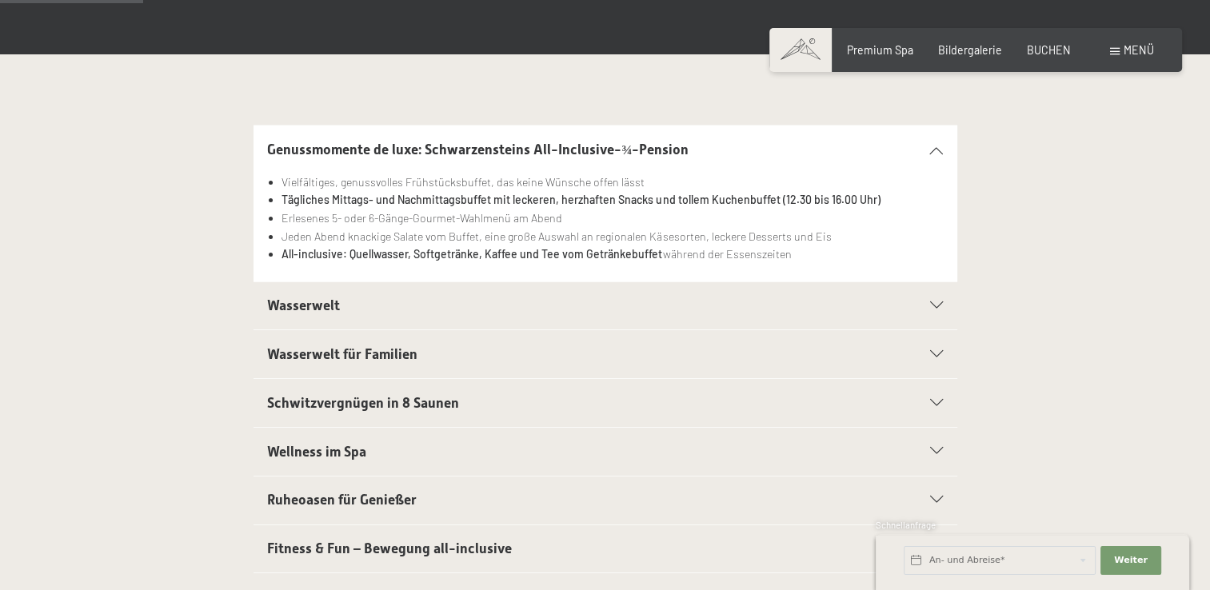
scroll to position [320, 0]
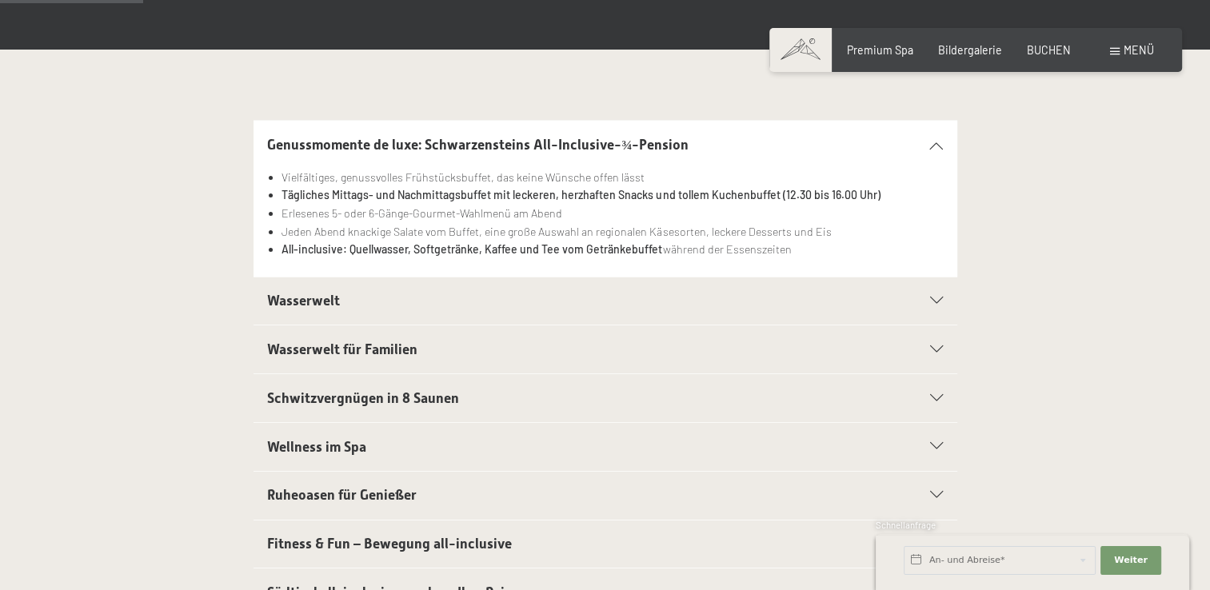
click at [931, 297] on icon at bounding box center [936, 300] width 13 height 7
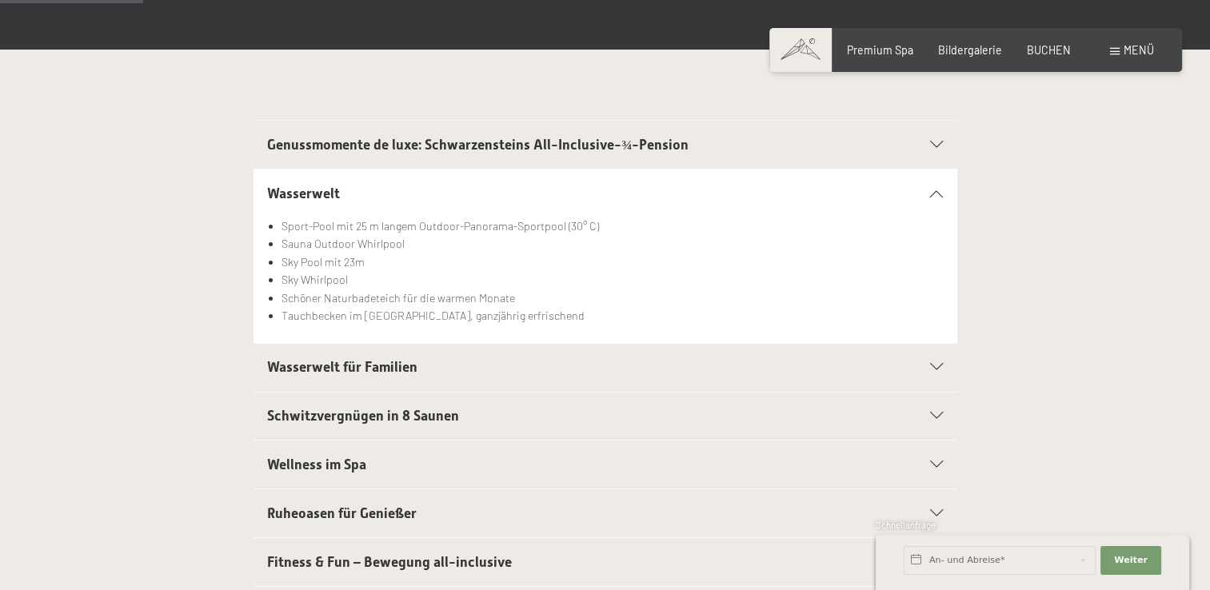
click at [940, 369] on icon at bounding box center [936, 367] width 13 height 7
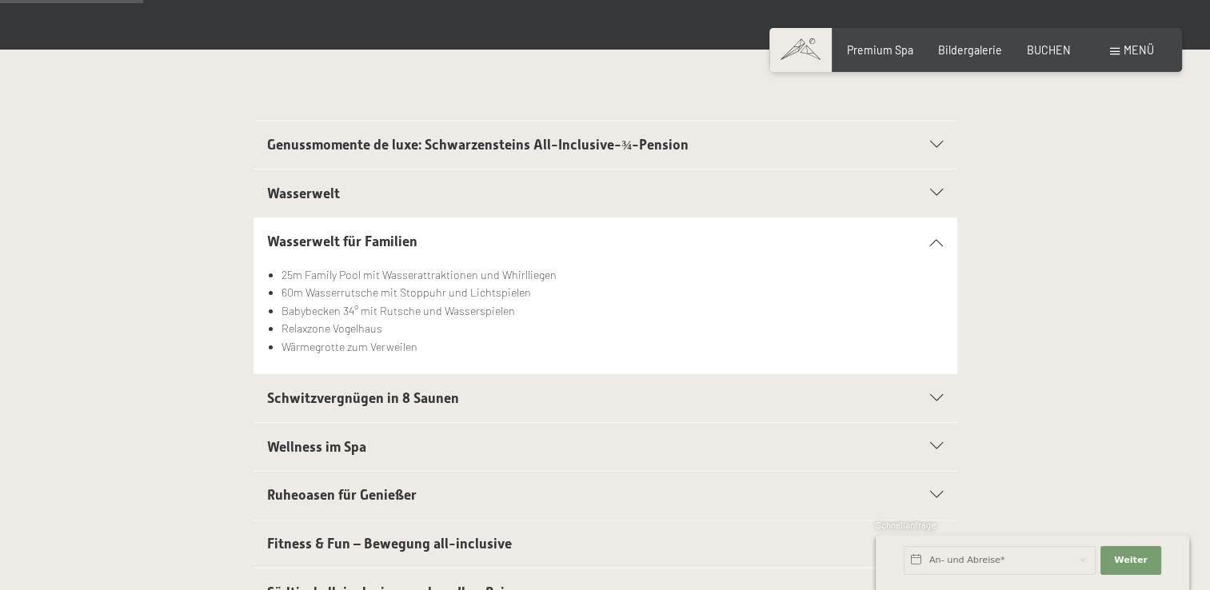
click at [940, 401] on div "Schwitzvergnügen in 8 Saunen" at bounding box center [605, 398] width 676 height 48
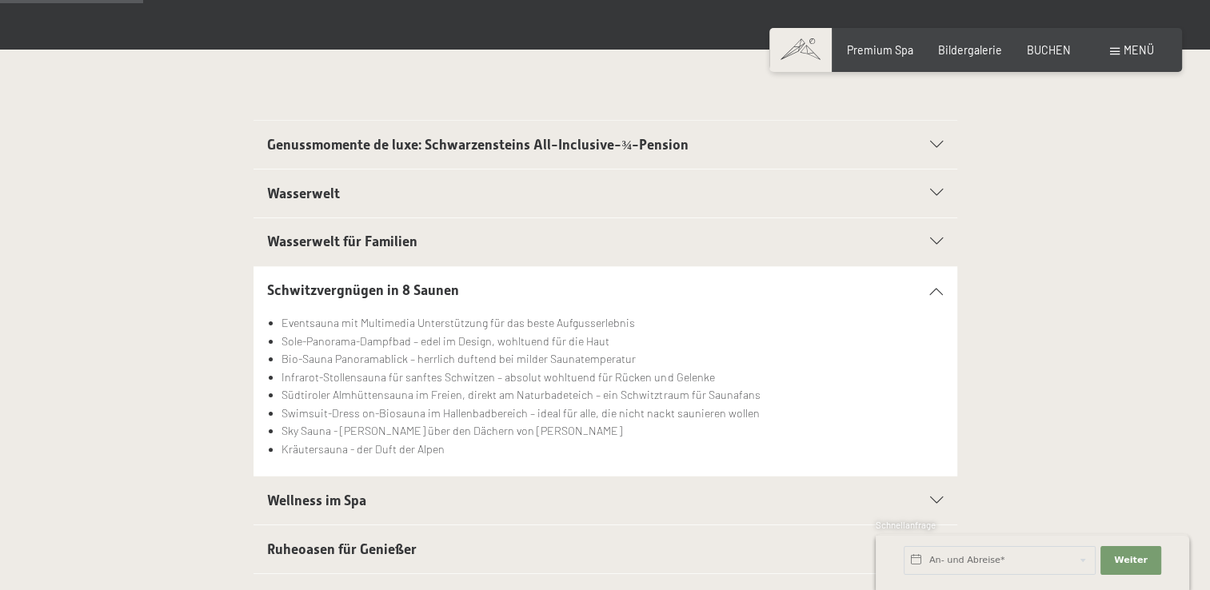
click at [938, 505] on div "Wellness im Spa" at bounding box center [605, 501] width 676 height 48
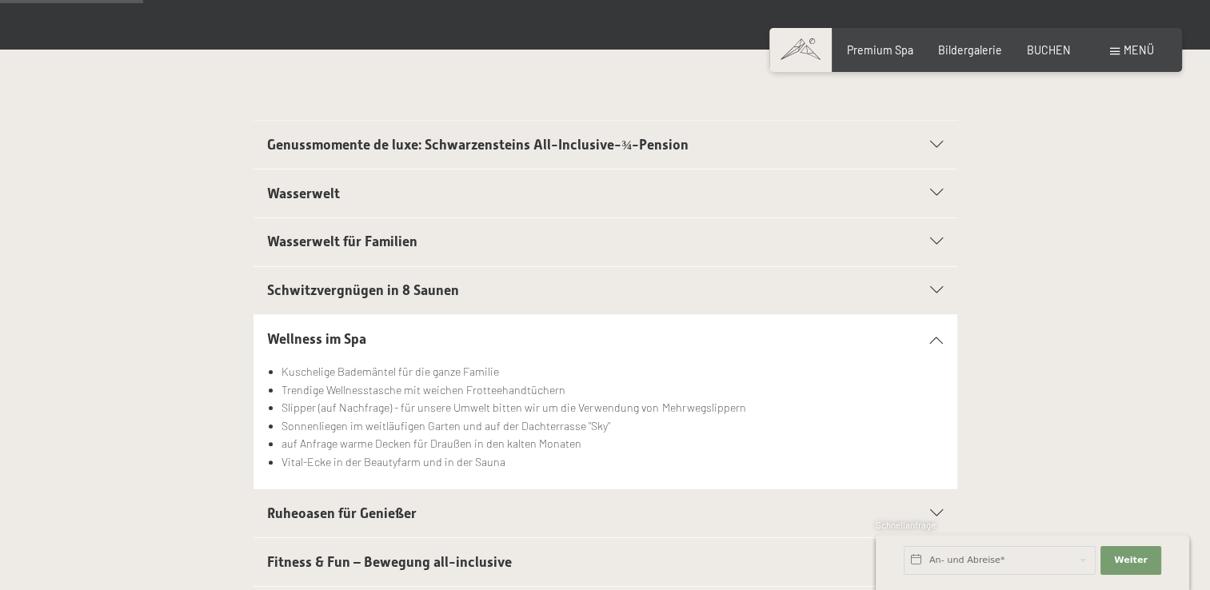
click at [934, 513] on icon at bounding box center [936, 513] width 13 height 7
